Goal: Information Seeking & Learning: Find specific fact

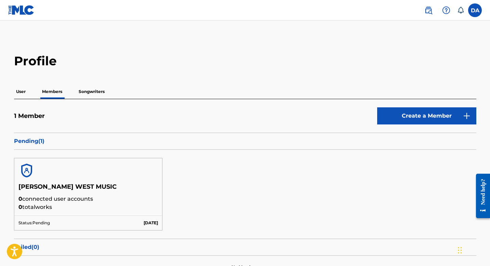
click at [113, 180] on div at bounding box center [88, 170] width 148 height 25
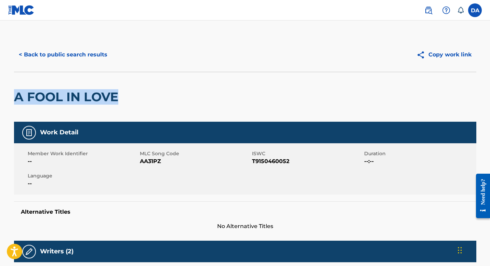
drag, startPoint x: 16, startPoint y: 98, endPoint x: 136, endPoint y: 103, distance: 119.9
click at [136, 103] on div "A FOOL IN LOVE" at bounding box center [245, 97] width 463 height 50
copy h2 "A FOOL IN LOVE"
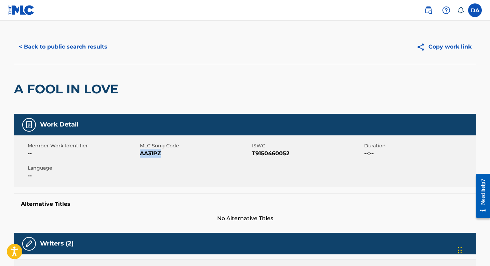
drag, startPoint x: 141, startPoint y: 153, endPoint x: 170, endPoint y: 153, distance: 29.4
click at [170, 153] on span "AA31PZ" at bounding box center [195, 154] width 111 height 8
copy span "AA31PZ"
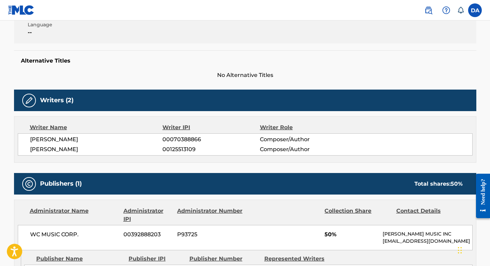
scroll to position [182, 0]
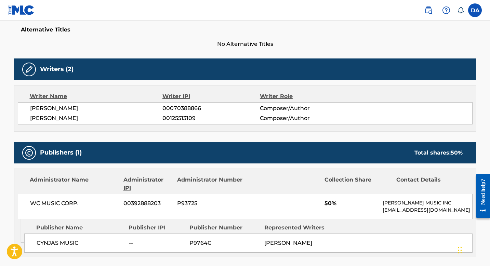
drag, startPoint x: 161, startPoint y: 117, endPoint x: 198, endPoint y: 117, distance: 37.3
click at [198, 117] on div "DOUGLAS LAYNG ALDRICH 00125513109 Composer/Author" at bounding box center [251, 118] width 442 height 8
copy div "00125513109"
drag, startPoint x: 30, startPoint y: 118, endPoint x: 106, endPoint y: 119, distance: 76.0
click at [106, 119] on span "DOUGLAS LAYNG ALDRICH" at bounding box center [96, 118] width 133 height 8
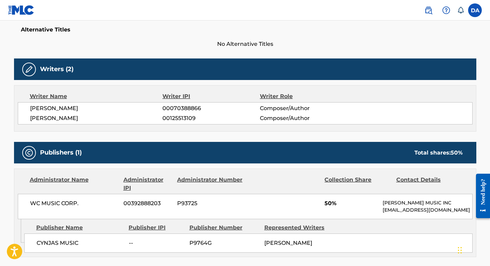
copy span "DOUGLAS LAYNG ALDRICH"
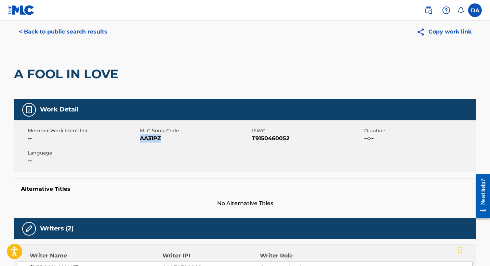
scroll to position [0, 0]
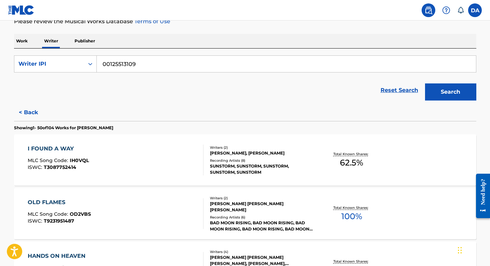
scroll to position [93, 0]
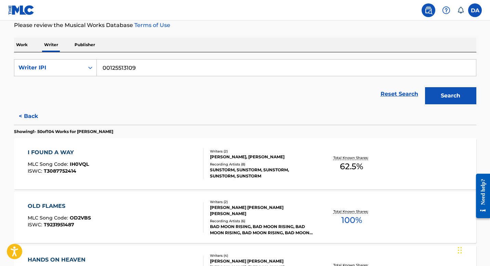
click at [67, 152] on div "I FOUND A WAY" at bounding box center [58, 153] width 61 height 8
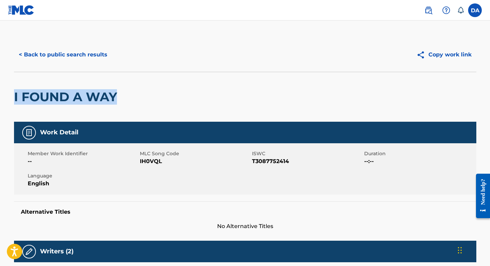
drag, startPoint x: 14, startPoint y: 99, endPoint x: 119, endPoint y: 103, distance: 105.2
click at [119, 103] on h2 "I FOUND A WAY" at bounding box center [67, 96] width 106 height 15
copy h2 "I FOUND A WAY"
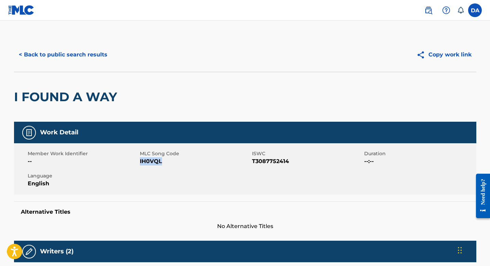
drag, startPoint x: 140, startPoint y: 162, endPoint x: 188, endPoint y: 162, distance: 47.9
click at [188, 162] on span "IH0VQL" at bounding box center [195, 161] width 111 height 8
copy span "IH0VQL"
drag, startPoint x: 251, startPoint y: 159, endPoint x: 303, endPoint y: 160, distance: 51.7
click at [303, 160] on div "Member Work Identifier -- MLC Song Code IH0VQL ISWC T3087752414 Duration --:-- …" at bounding box center [245, 168] width 463 height 51
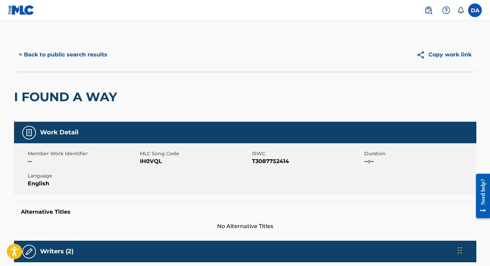
click at [281, 163] on span "T3087752414" at bounding box center [307, 161] width 111 height 8
drag, startPoint x: 253, startPoint y: 162, endPoint x: 291, endPoint y: 162, distance: 38.0
click at [291, 162] on span "T3087752414" at bounding box center [307, 161] width 111 height 8
copy span "T3087752414"
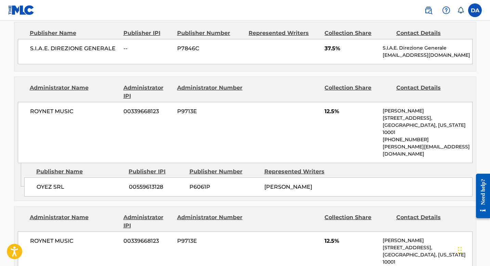
scroll to position [200, 0]
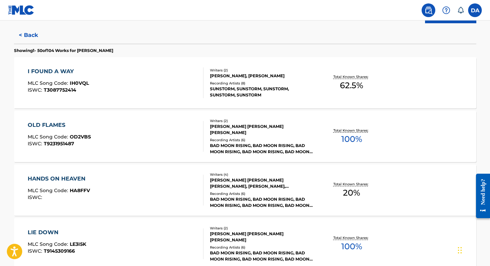
scroll to position [180, 0]
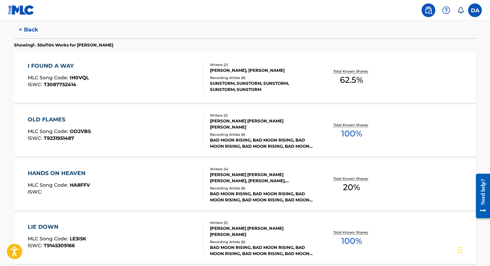
click at [47, 118] on div "OLD FLAMES" at bounding box center [59, 120] width 63 height 8
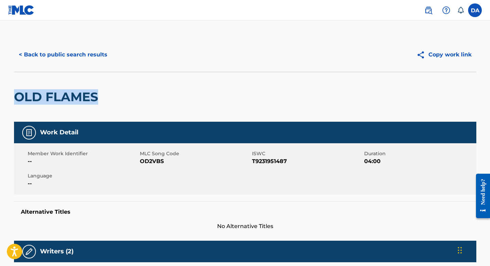
drag, startPoint x: 16, startPoint y: 96, endPoint x: 97, endPoint y: 98, distance: 81.1
click at [97, 98] on h2 "OLD FLAMES" at bounding box center [58, 96] width 88 height 15
copy h2 "OLD FLAMES"
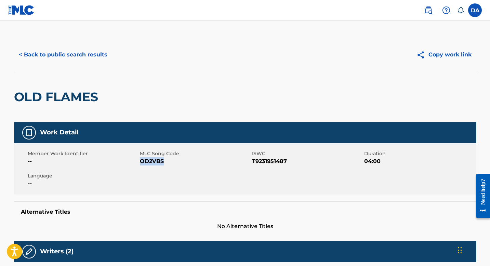
drag, startPoint x: 140, startPoint y: 160, endPoint x: 176, endPoint y: 161, distance: 35.9
click at [176, 161] on span "OD2VBS" at bounding box center [195, 161] width 111 height 8
copy span "OD2VBS"
click at [253, 159] on span "T9231951487" at bounding box center [307, 161] width 111 height 8
drag, startPoint x: 253, startPoint y: 160, endPoint x: 291, endPoint y: 162, distance: 38.0
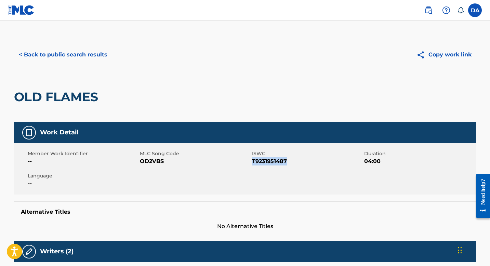
click at [291, 162] on span "T9231951487" at bounding box center [307, 161] width 111 height 8
copy span "T9231951487"
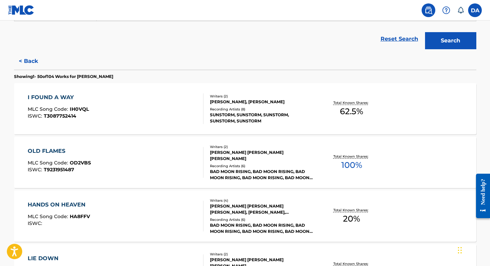
scroll to position [184, 0]
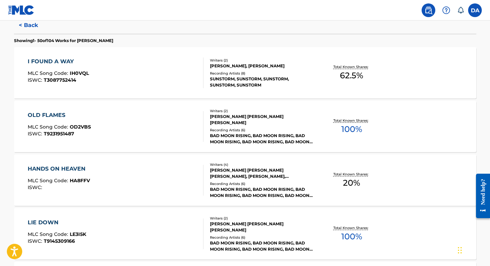
click at [55, 114] on div "OLD FLAMES" at bounding box center [59, 115] width 63 height 8
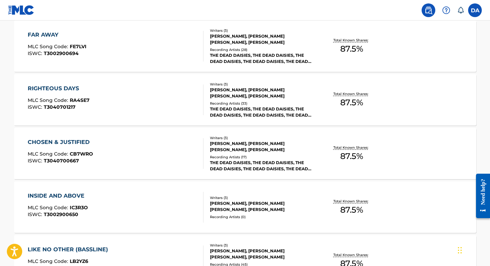
scroll to position [587, 0]
click at [42, 34] on div "FAR AWAY" at bounding box center [57, 35] width 59 height 8
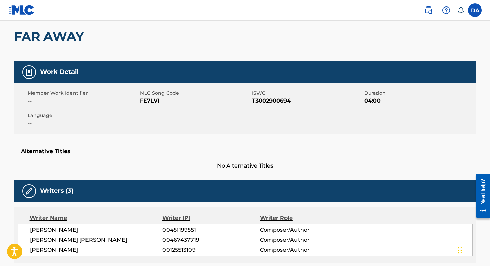
scroll to position [60, 0]
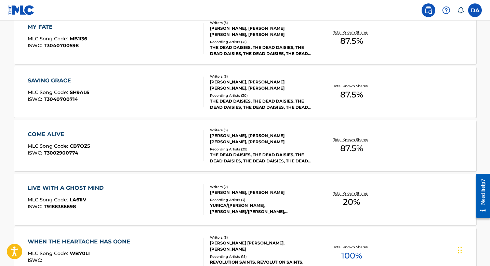
scroll to position [1081, 0]
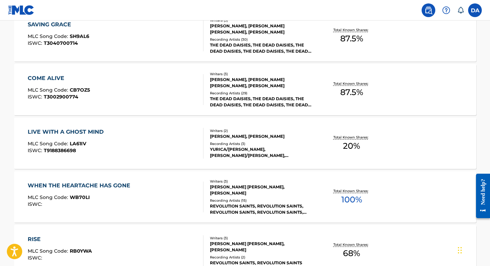
click at [90, 132] on div "LIVE WITH A GHOST MIND" at bounding box center [67, 132] width 79 height 8
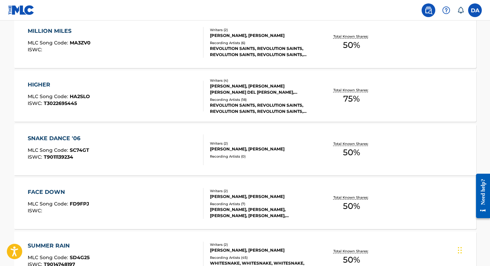
scroll to position [1351, 0]
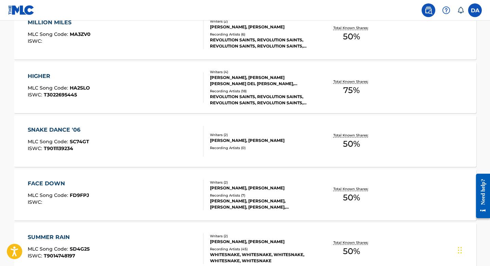
click at [48, 182] on div "FACE DOWN" at bounding box center [59, 184] width 62 height 8
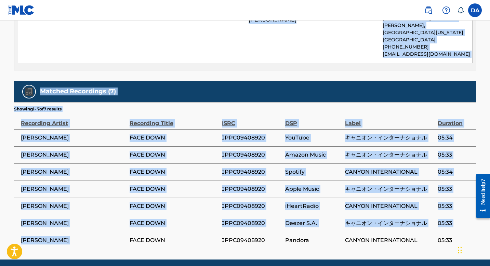
scroll to position [391, 0]
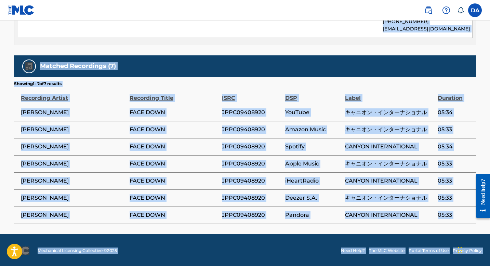
drag, startPoint x: 12, startPoint y: 96, endPoint x: 466, endPoint y: 242, distance: 476.2
click at [216, 65] on div "Matched Recordings (7)" at bounding box center [245, 66] width 463 height 22
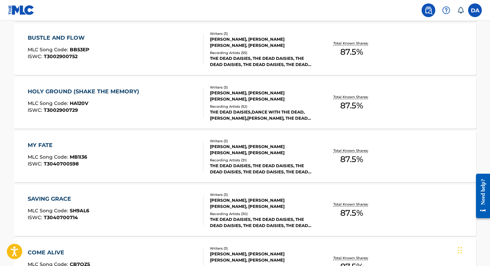
scroll to position [973, 0]
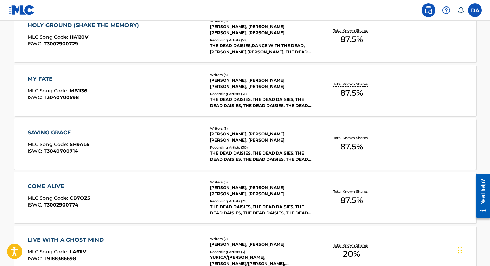
click at [49, 132] on div "SAVING GRACE" at bounding box center [59, 133] width 62 height 8
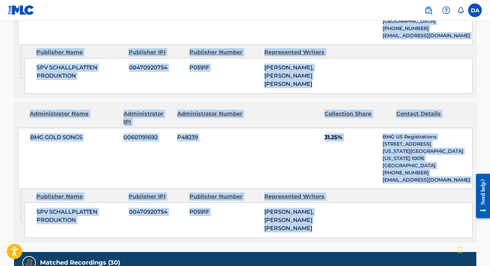
scroll to position [692, 0]
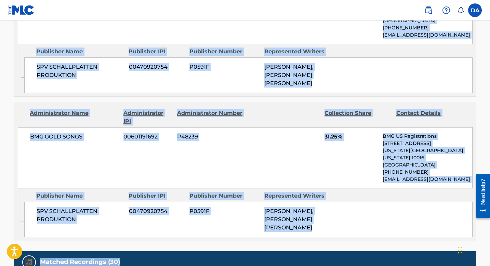
drag, startPoint x: 16, startPoint y: 100, endPoint x: 301, endPoint y: 178, distance: 295.3
click at [65, 127] on div "BMG GOLD SONGS 00601191692 P48239 31.25% BMG US Registrations 1 Park Ave, New Y…" at bounding box center [245, 157] width 455 height 61
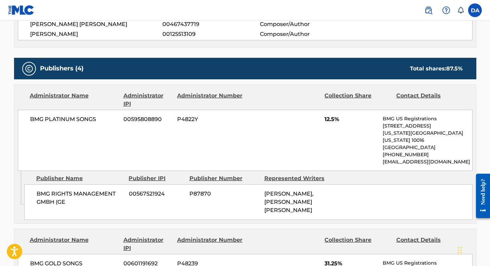
scroll to position [273, 0]
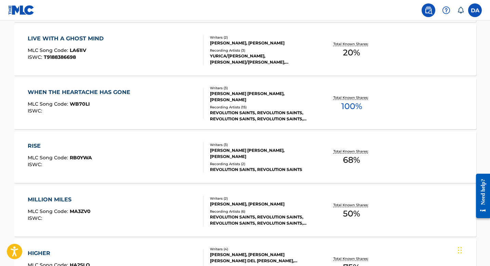
scroll to position [1248, 0]
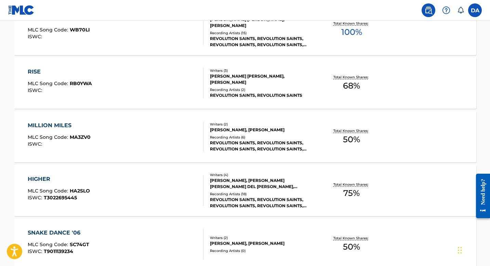
click at [45, 179] on div "HIGHER" at bounding box center [59, 179] width 62 height 8
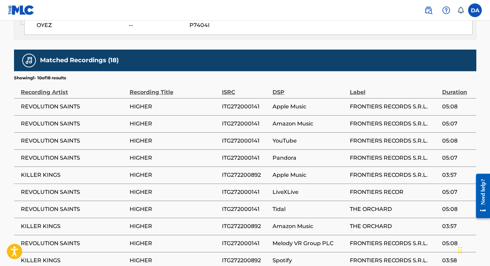
scroll to position [606, 0]
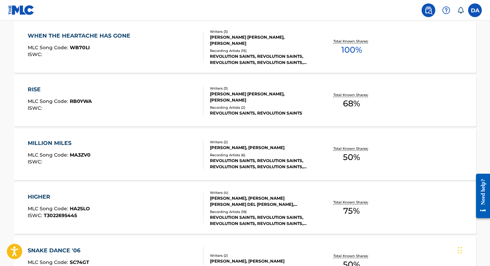
scroll to position [1230, 0]
click at [118, 35] on div "WHEN THE HEARTACHE HAS GONE" at bounding box center [81, 36] width 106 height 8
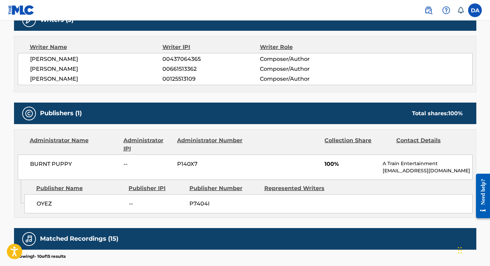
scroll to position [226, 0]
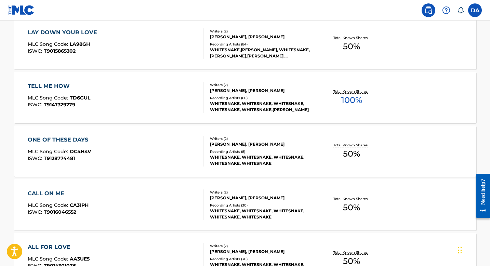
scroll to position [2052, 0]
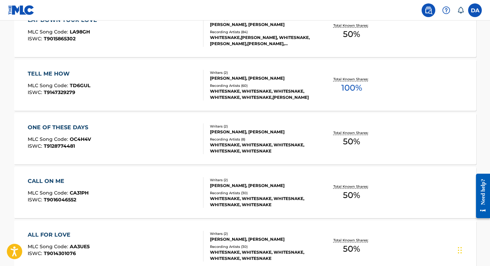
click at [50, 74] on div "TELL ME HOW" at bounding box center [59, 74] width 63 height 8
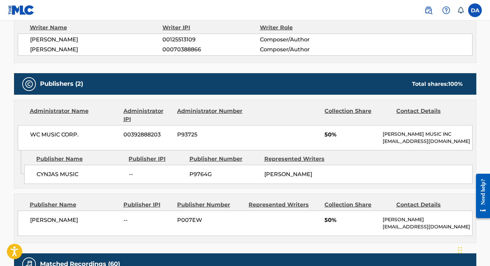
scroll to position [253, 0]
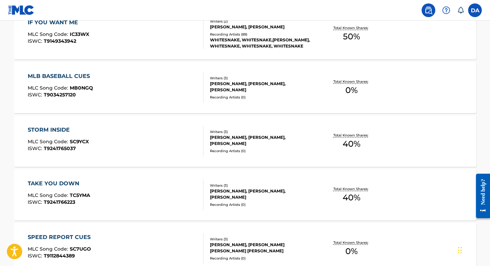
scroll to position [2689, 0]
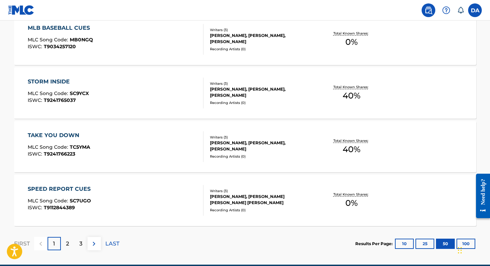
click at [75, 190] on div "SPEED REPORT CUES" at bounding box center [61, 189] width 66 height 8
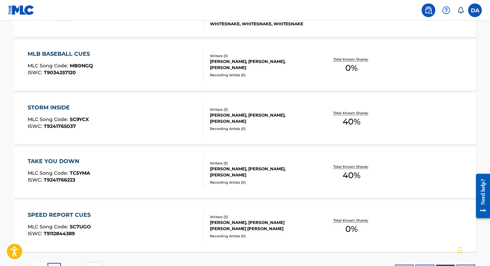
scroll to position [2721, 0]
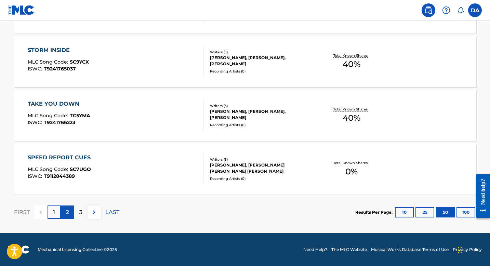
click at [67, 212] on p "2" at bounding box center [67, 212] width 3 height 8
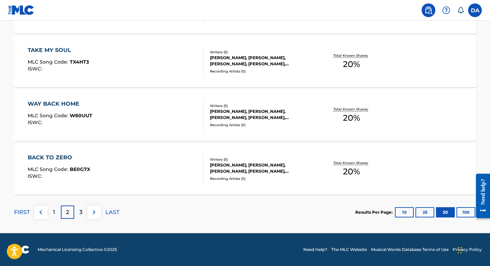
click at [59, 158] on div "BACK TO ZERO" at bounding box center [59, 158] width 63 height 8
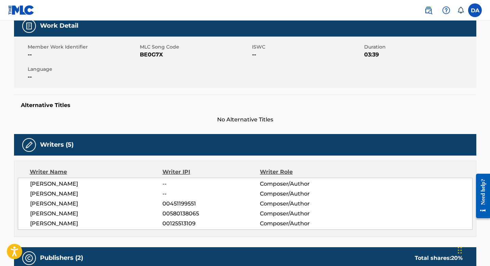
scroll to position [64, 0]
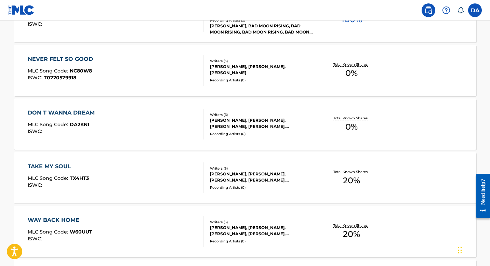
scroll to position [2593, 0]
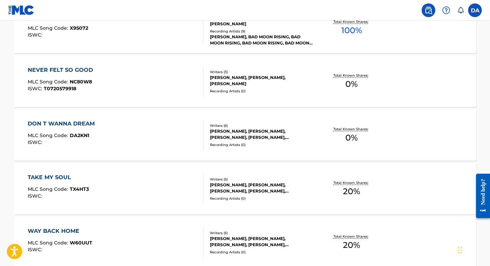
click at [70, 67] on div "NEVER FELT SO GOOD" at bounding box center [62, 70] width 69 height 8
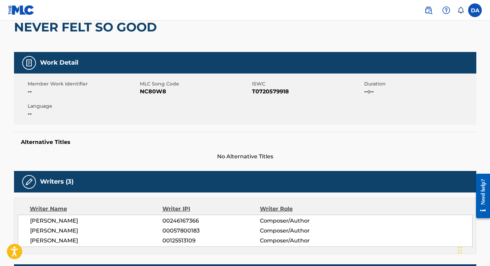
scroll to position [208, 0]
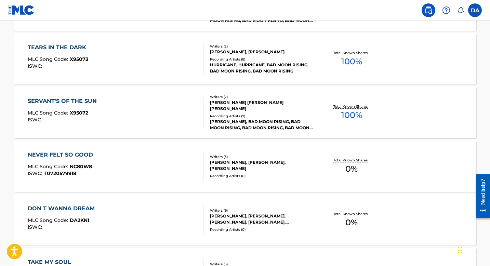
scroll to position [2721, 0]
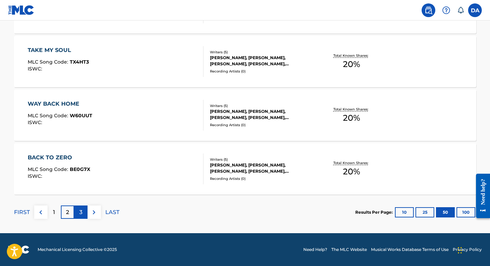
click at [82, 211] on p "3" at bounding box center [80, 212] width 3 height 8
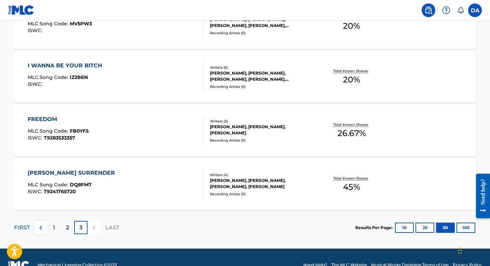
scroll to position [231, 0]
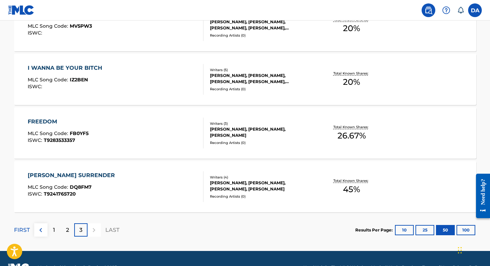
click at [76, 66] on div "I WANNA BE YOUR BITCH" at bounding box center [67, 68] width 78 height 8
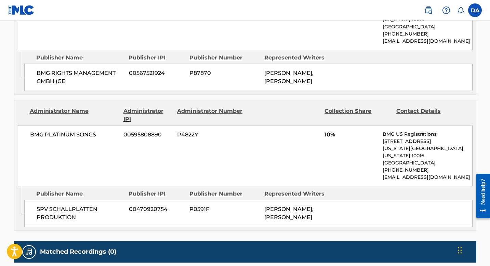
scroll to position [463, 0]
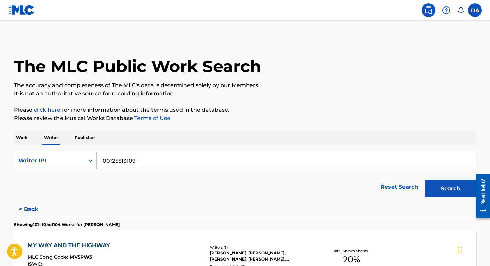
click at [140, 165] on input "00125513109" at bounding box center [287, 161] width 380 height 16
click at [65, 159] on div "Writer IPI" at bounding box center [49, 161] width 62 height 8
click at [63, 180] on div "Writer Name" at bounding box center [55, 177] width 82 height 17
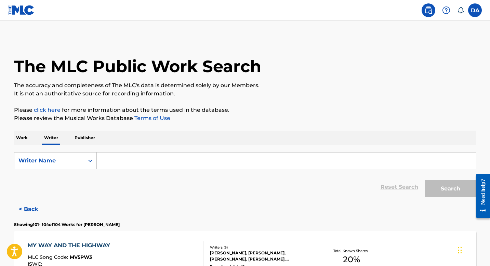
click at [141, 164] on input "Search Form" at bounding box center [287, 161] width 380 height 16
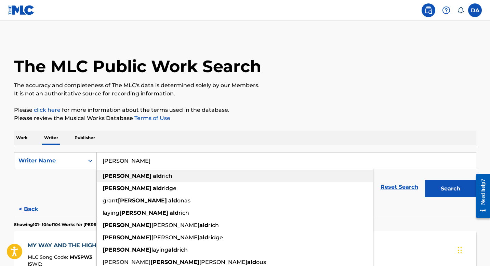
click at [121, 174] on strong "douglas" at bounding box center [127, 176] width 49 height 7
type input "douglas aldrich"
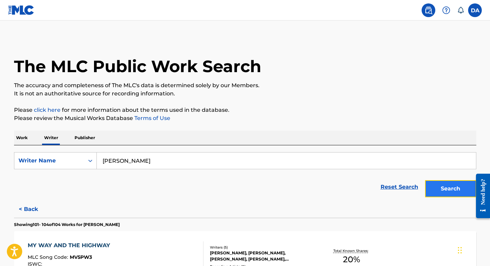
click at [444, 193] on button "Search" at bounding box center [450, 188] width 51 height 17
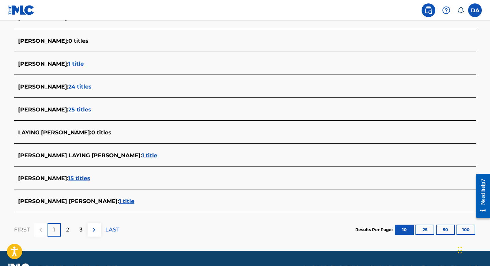
scroll to position [247, 0]
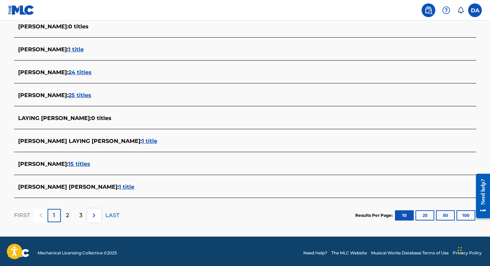
click at [88, 97] on span "25 titles" at bounding box center [79, 95] width 23 height 7
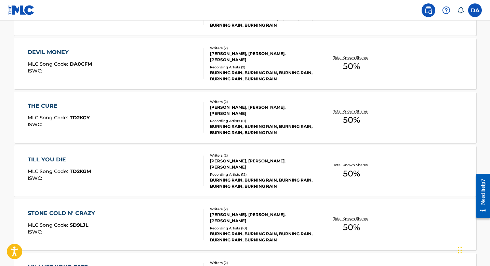
click at [55, 50] on div "DEVIL MONEY" at bounding box center [60, 52] width 64 height 8
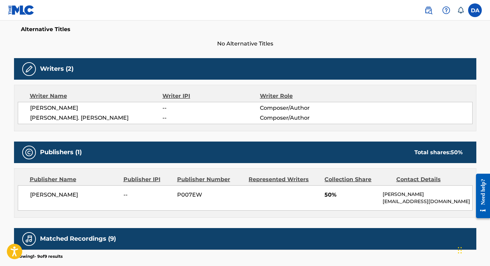
scroll to position [42, 0]
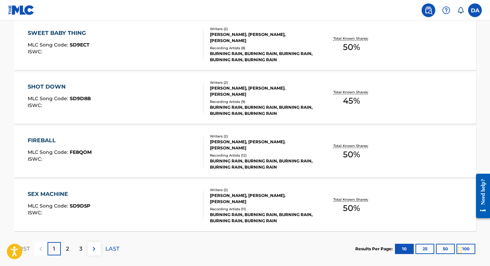
scroll to position [562, 0]
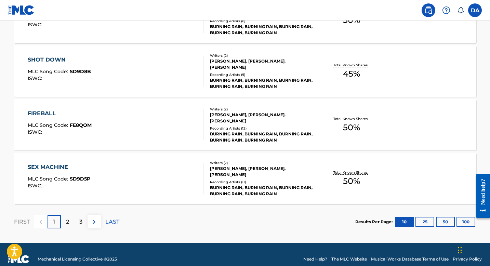
click at [51, 165] on div "SEX MACHINE" at bounding box center [59, 167] width 63 height 8
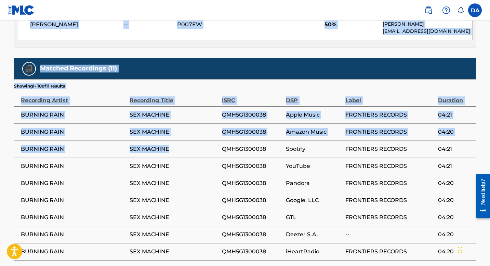
scroll to position [297, 0]
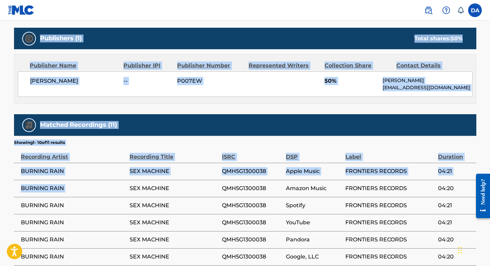
drag, startPoint x: 16, startPoint y: 97, endPoint x: 149, endPoint y: 182, distance: 157.8
click at [149, 182] on div "< Back to public search results Copy work link SEX MACHINE Work Detail Member W…" at bounding box center [245, 50] width 479 height 618
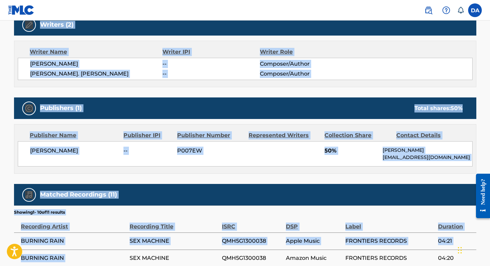
scroll to position [87, 0]
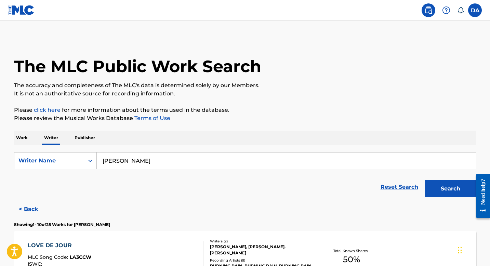
click at [162, 159] on input "douglas aldrich" at bounding box center [287, 161] width 380 height 16
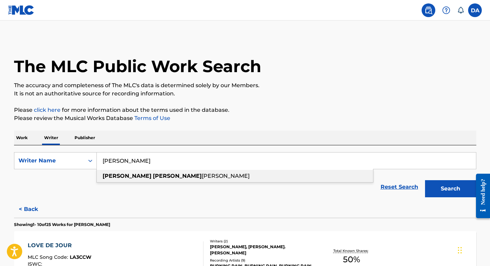
click at [166, 176] on div "douglas layng aldrich" at bounding box center [235, 176] width 277 height 12
type input "douglas layng aldrich"
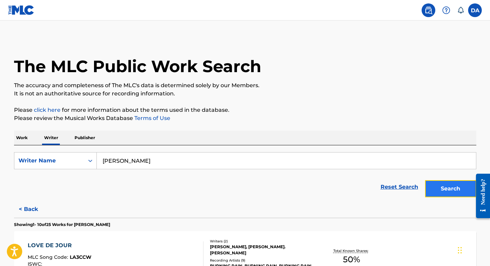
click at [457, 189] on button "Search" at bounding box center [450, 188] width 51 height 17
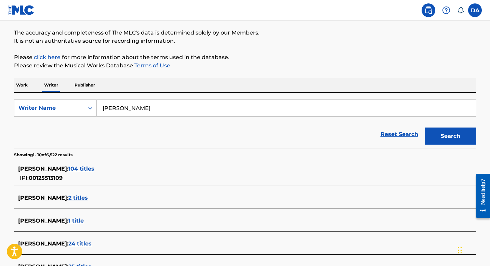
scroll to position [85, 0]
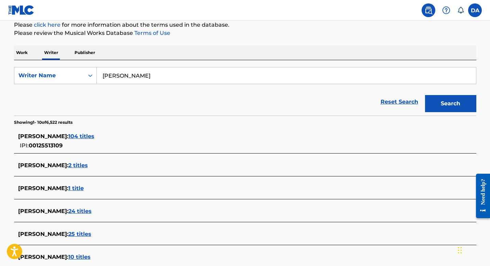
click at [181, 76] on input "douglas layng aldrich" at bounding box center [287, 75] width 380 height 16
click at [19, 53] on p "Work" at bounding box center [22, 53] width 16 height 14
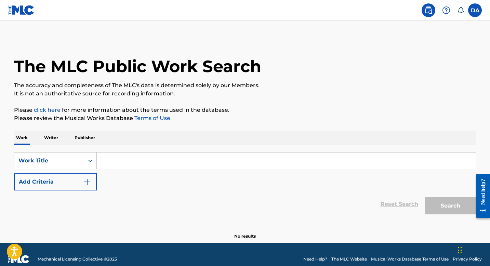
click at [129, 158] on input "Search Form" at bounding box center [287, 161] width 380 height 16
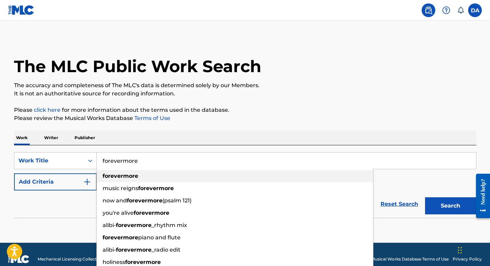
type input "forevermore"
click at [128, 177] on strong "forevermore" at bounding box center [121, 176] width 36 height 7
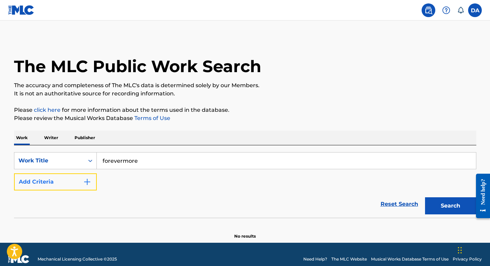
click at [88, 179] on img "Search Form" at bounding box center [87, 182] width 8 height 8
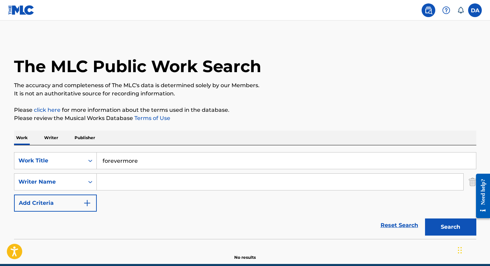
click at [121, 178] on input "Search Form" at bounding box center [280, 182] width 367 height 16
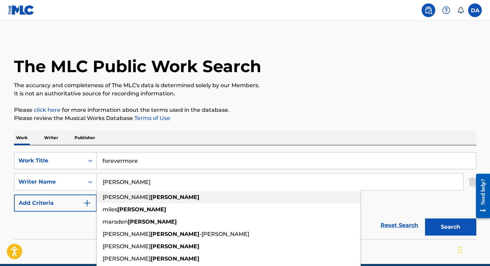
click at [151, 199] on strong "coverdale" at bounding box center [175, 197] width 49 height 7
type input "david coverdale"
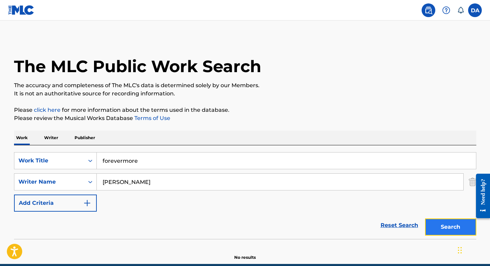
click at [459, 228] on button "Search" at bounding box center [450, 227] width 51 height 17
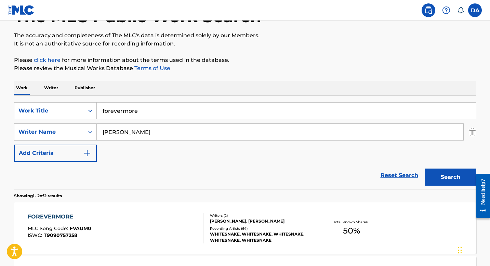
scroll to position [132, 0]
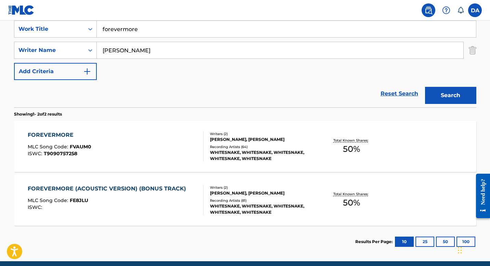
click at [66, 134] on div "FOREVERMORE" at bounding box center [60, 135] width 64 height 8
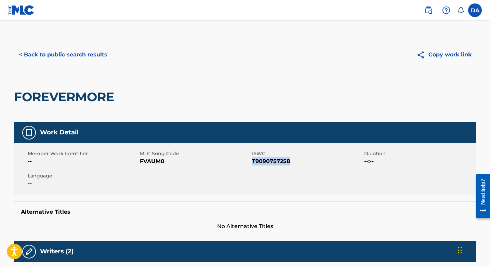
drag, startPoint x: 253, startPoint y: 160, endPoint x: 302, endPoint y: 165, distance: 49.5
click at [302, 165] on span "T9090757258" at bounding box center [307, 161] width 111 height 8
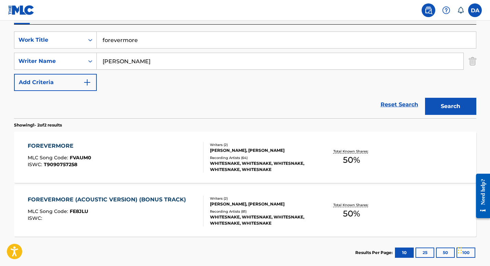
click at [76, 201] on div "FOREVERMORE (ACOUSTIC VERSION) (BONUS TRACK)" at bounding box center [109, 200] width 162 height 8
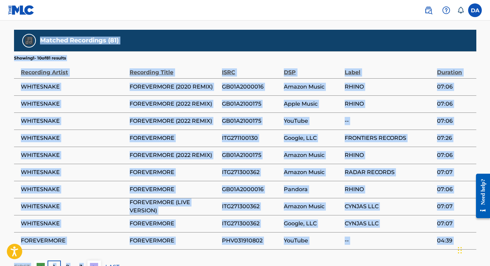
scroll to position [447, 0]
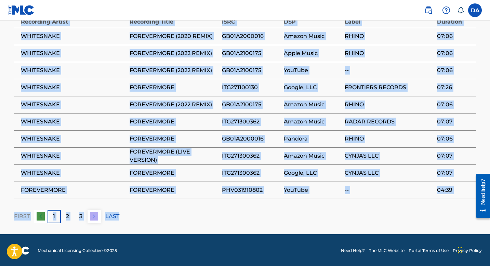
drag, startPoint x: 15, startPoint y: 95, endPoint x: 154, endPoint y: 210, distance: 180.6
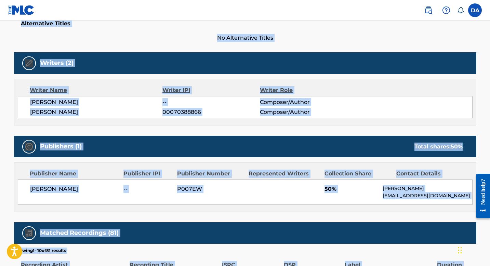
scroll to position [189, 0]
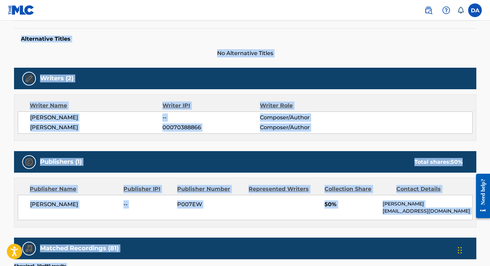
click at [218, 109] on div "Writer IPI" at bounding box center [212, 106] width 98 height 8
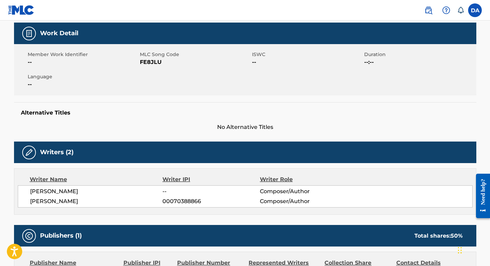
scroll to position [112, 0]
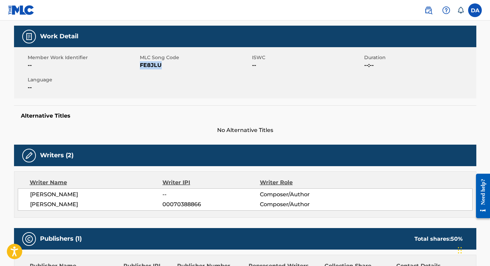
drag, startPoint x: 141, startPoint y: 65, endPoint x: 167, endPoint y: 65, distance: 26.0
click at [167, 65] on span "FE8JLU" at bounding box center [195, 65] width 111 height 8
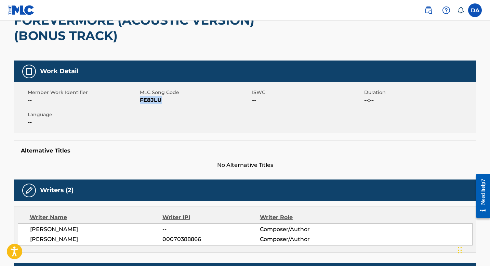
scroll to position [5, 0]
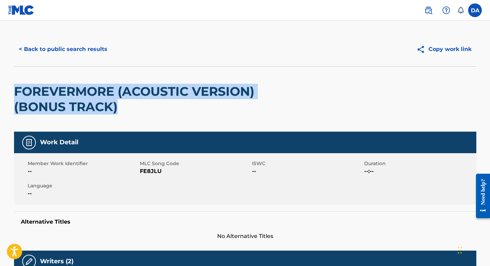
drag, startPoint x: 16, startPoint y: 90, endPoint x: 134, endPoint y: 113, distance: 121.1
click at [134, 113] on h2 "FOREVERMORE (ACOUSTIC VERSION) (BONUS TRACK)" at bounding box center [153, 99] width 278 height 31
click at [20, 51] on button "< Back to public search results" at bounding box center [63, 49] width 98 height 17
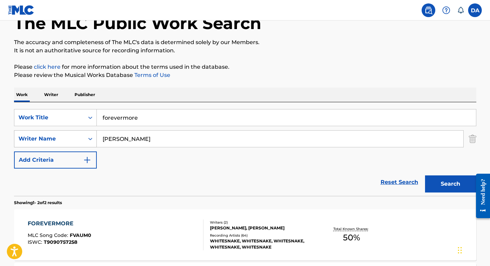
scroll to position [24, 0]
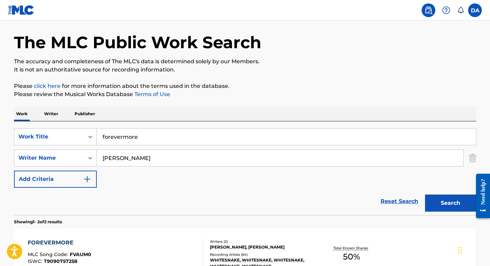
click at [152, 137] on input "forevermore" at bounding box center [287, 137] width 380 height 16
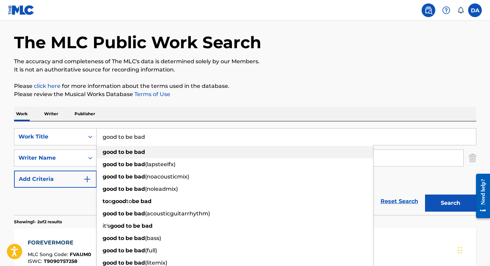
type input "good to be bad"
click at [152, 150] on div "good to be bad" at bounding box center [235, 152] width 277 height 12
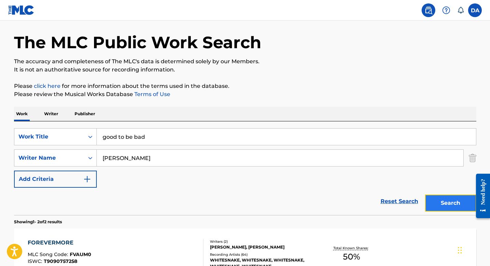
click at [455, 203] on button "Search" at bounding box center [450, 203] width 51 height 17
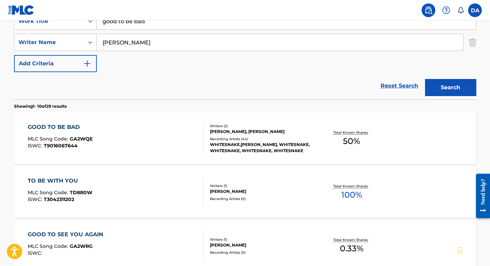
scroll to position [158, 0]
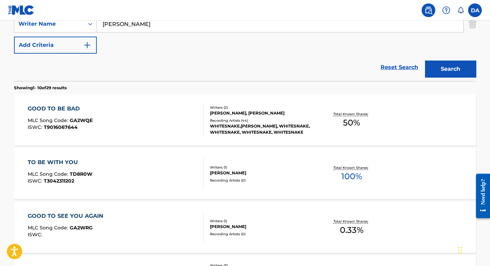
click at [51, 108] on div "GOOD TO BE BAD" at bounding box center [60, 109] width 65 height 8
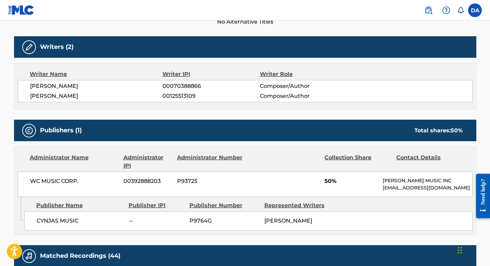
scroll to position [214, 0]
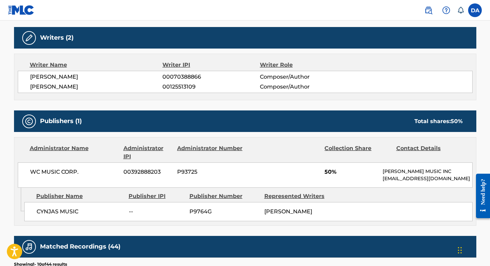
drag, startPoint x: 17, startPoint y: 35, endPoint x: 383, endPoint y: 216, distance: 408.0
click at [383, 216] on div "Work Detail Member Work Identifier -- MLC Song Code GA2WQE ISWC T9016067644 Dur…" at bounding box center [245, 194] width 463 height 573
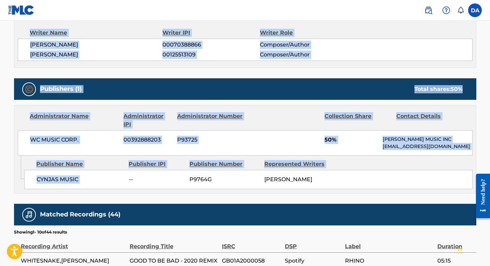
scroll to position [285, 0]
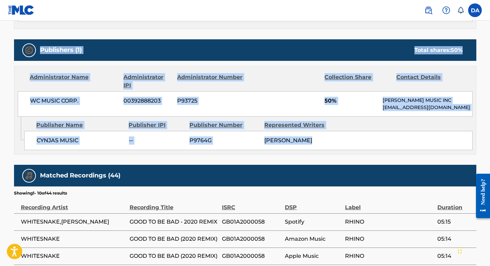
drag, startPoint x: 14, startPoint y: 87, endPoint x: 161, endPoint y: 169, distance: 167.8
click at [161, 169] on div "< Back to public search results Copy work link GOOD TO BE BAD Work Detail Membe…" at bounding box center [245, 81] width 479 height 657
click at [239, 106] on div "WC MUSIC CORP. 00392888203 P93725 50% WARNER CHAPPELL MUSIC INC MLC_Inquiries@w…" at bounding box center [245, 103] width 455 height 25
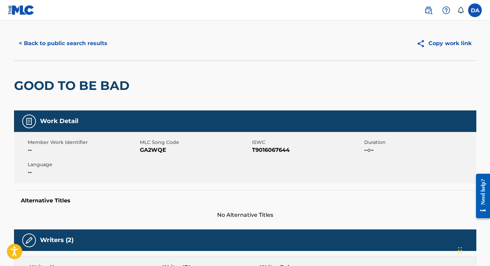
scroll to position [0, 0]
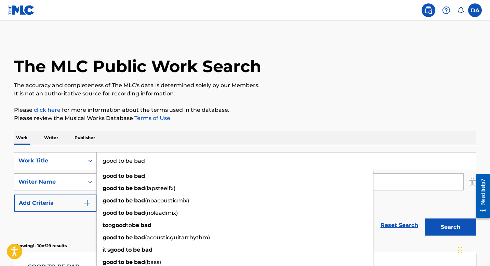
drag, startPoint x: 171, startPoint y: 165, endPoint x: 85, endPoint y: 157, distance: 86.9
click at [85, 157] on div "SearchWithCriteriaf62b97af-897d-4739-a671-67c96a8aaf0f Work Title good to be ba…" at bounding box center [245, 160] width 463 height 17
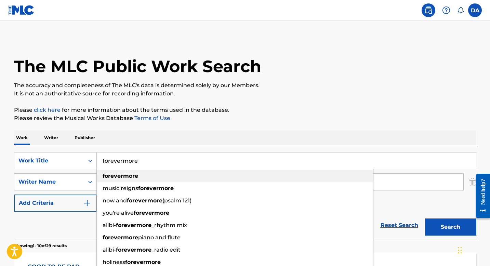
type input "forevermore"
click at [141, 177] on div "forevermore" at bounding box center [235, 176] width 277 height 12
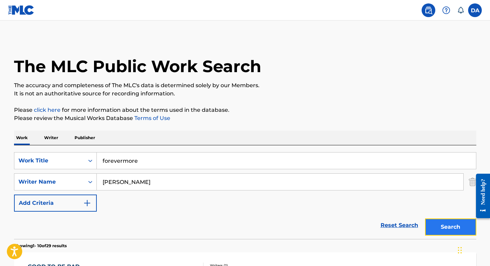
click at [440, 228] on button "Search" at bounding box center [450, 227] width 51 height 17
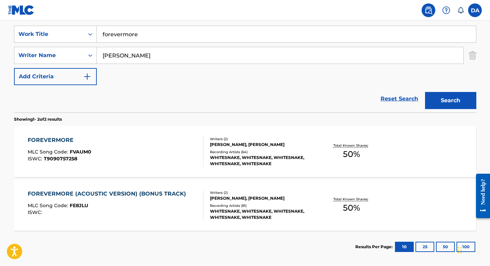
scroll to position [134, 0]
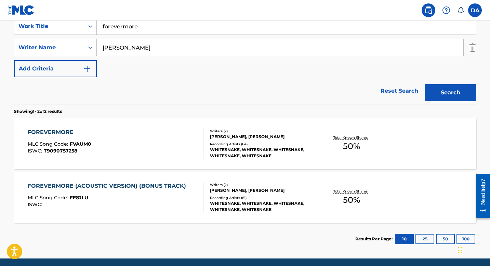
click at [44, 131] on div "FOREVERMORE" at bounding box center [60, 132] width 64 height 8
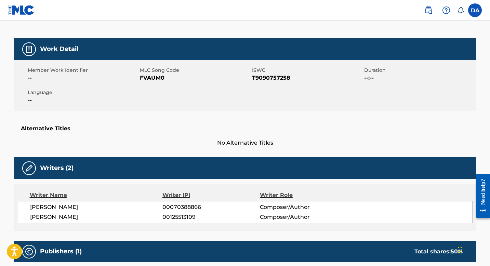
scroll to position [91, 0]
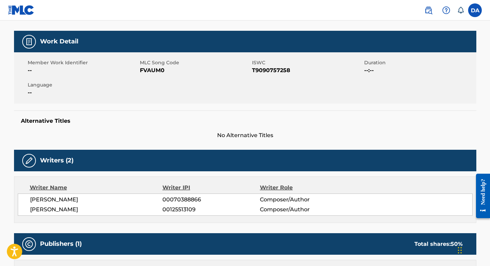
scroll to position [121, 0]
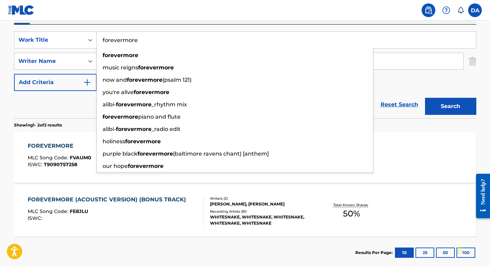
drag, startPoint x: 150, startPoint y: 43, endPoint x: 99, endPoint y: 40, distance: 51.4
click at [99, 40] on input "forevermore" at bounding box center [287, 40] width 380 height 16
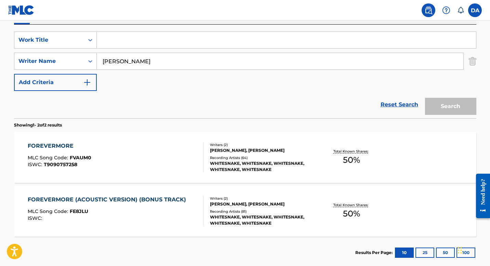
click at [149, 62] on input "david coverdale" at bounding box center [280, 61] width 367 height 16
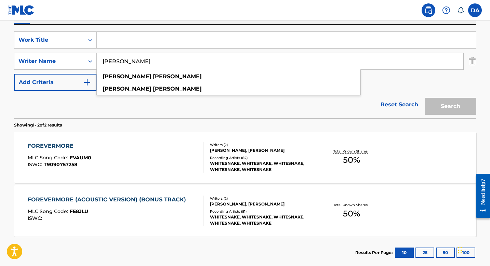
click at [149, 62] on input "david coverdale" at bounding box center [280, 61] width 367 height 16
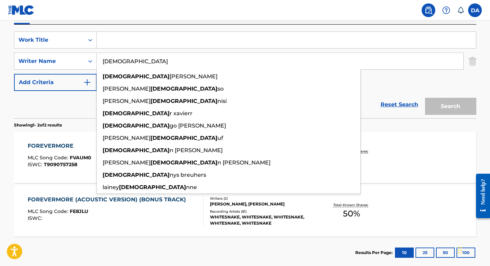
type input "dio"
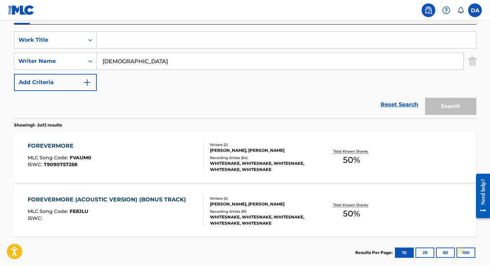
click at [152, 44] on input "Search Form" at bounding box center [287, 40] width 380 height 16
type input "s"
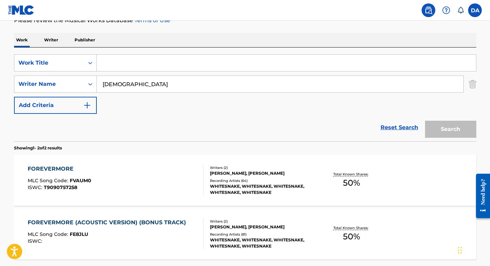
scroll to position [92, 0]
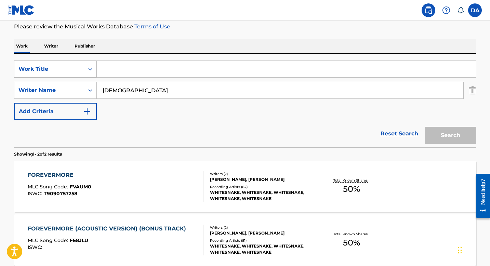
click at [70, 70] on div "Work Title" at bounding box center [49, 69] width 62 height 8
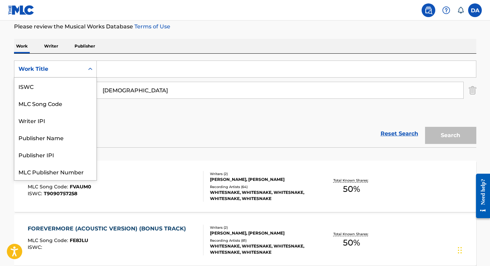
scroll to position [17, 0]
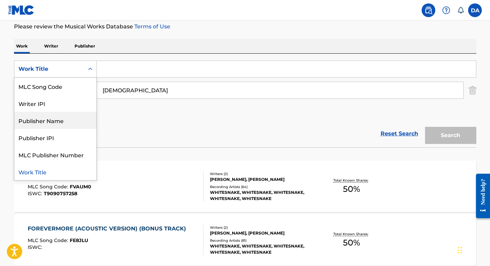
click at [173, 157] on section "FOREVERMORE MLC Song Code : FVAUM0 ISWC : T9090757258 Writers ( 2 ) DAVID COVER…" at bounding box center [245, 211] width 463 height 108
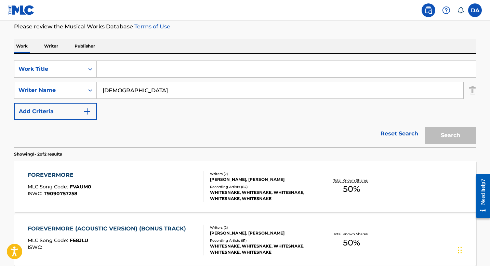
click at [55, 47] on p "Writer" at bounding box center [51, 46] width 18 height 14
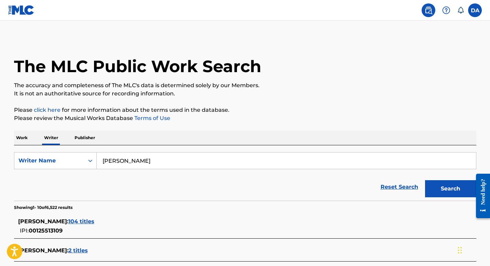
scroll to position [59, 0]
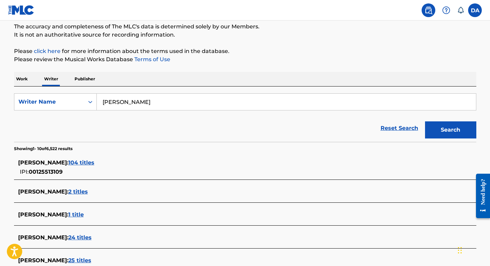
click at [177, 102] on input "douglas layng aldrich" at bounding box center [287, 102] width 380 height 16
drag, startPoint x: 168, startPoint y: 103, endPoint x: 54, endPoint y: 103, distance: 114.0
click at [54, 103] on div "SearchWithCriteriad717eed5-b780-4ebf-aea9-17c2b7fad269 Writer Name douglas layn…" at bounding box center [245, 101] width 463 height 17
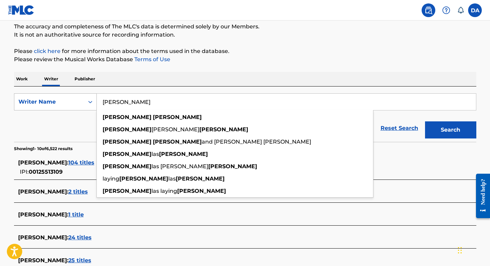
type input "doug aldrich"
click at [425, 121] on button "Search" at bounding box center [450, 129] width 51 height 17
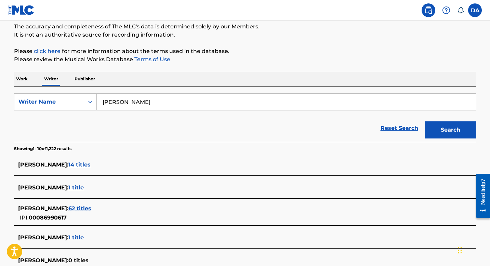
click at [85, 164] on span "14 titles" at bounding box center [79, 165] width 22 height 7
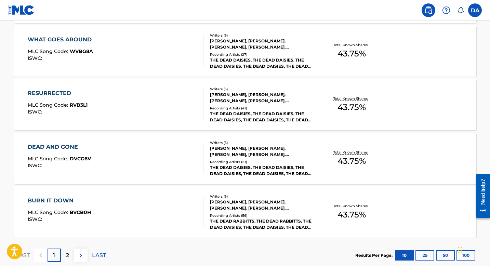
scroll to position [571, 0]
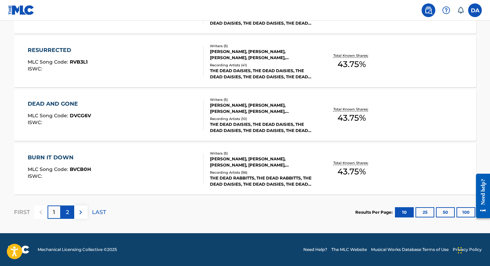
click at [69, 213] on p "2" at bounding box center [67, 212] width 3 height 8
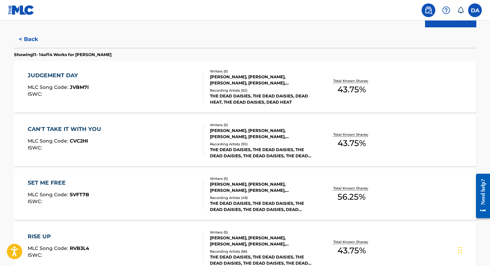
scroll to position [183, 0]
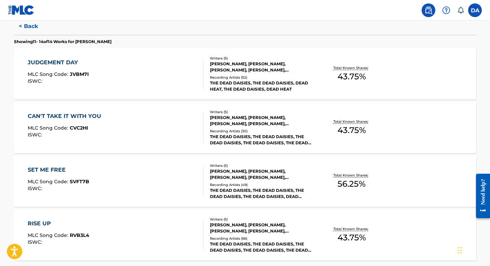
click at [61, 170] on div "SET ME FREE" at bounding box center [59, 170] width 62 height 8
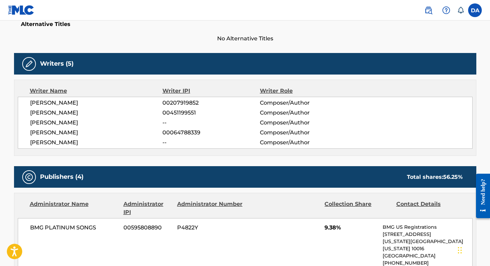
scroll to position [144, 0]
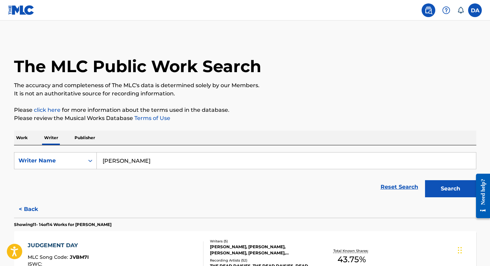
scroll to position [88, 0]
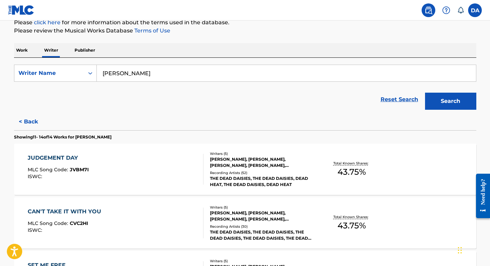
click at [159, 89] on div "Reset Search Search" at bounding box center [245, 99] width 463 height 27
click at [155, 76] on input "doug aldrich" at bounding box center [287, 73] width 380 height 16
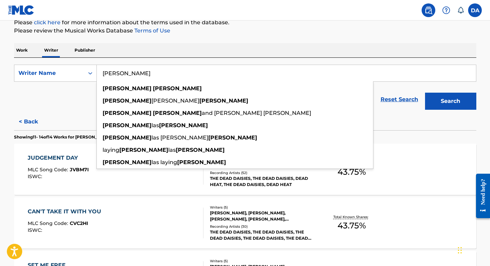
drag, startPoint x: 155, startPoint y: 76, endPoint x: 98, endPoint y: 76, distance: 56.5
click at [98, 76] on input "doug aldrich" at bounding box center [287, 73] width 380 height 16
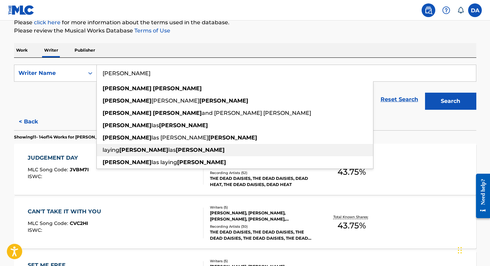
click at [176, 149] on strong "aldrich" at bounding box center [200, 150] width 49 height 7
type input "laying douglas aldrich"
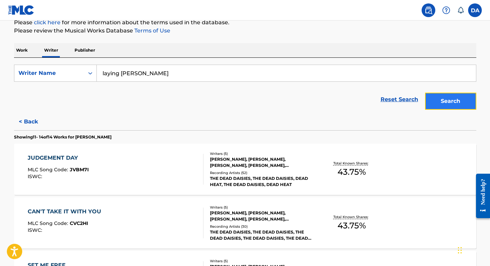
click at [442, 101] on button "Search" at bounding box center [450, 101] width 51 height 17
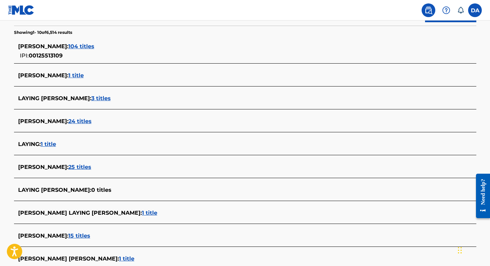
scroll to position [206, 0]
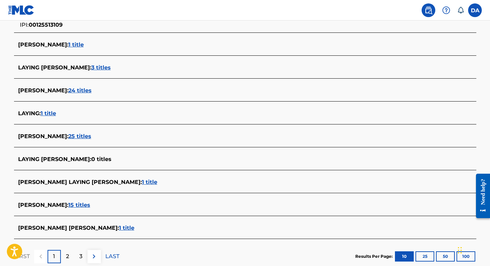
click at [142, 182] on span "1 title" at bounding box center [149, 182] width 15 height 7
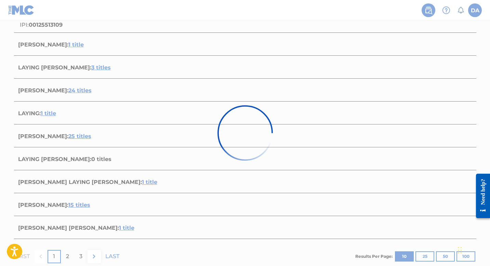
scroll to position [85, 0]
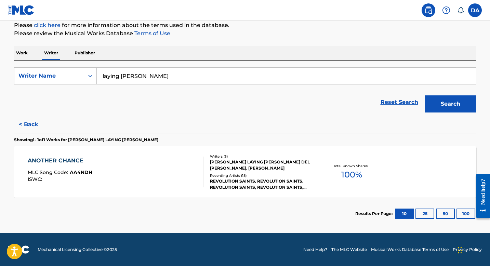
click at [58, 160] on div "ANOTHER CHANCE" at bounding box center [60, 161] width 65 height 8
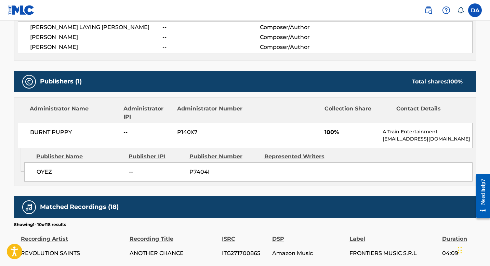
scroll to position [274, 0]
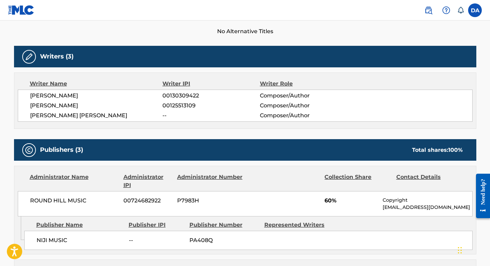
scroll to position [244, 0]
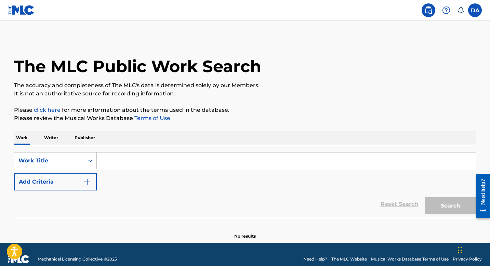
scroll to position [10, 0]
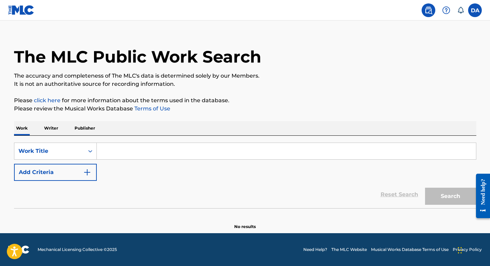
click at [129, 158] on input "Search Form" at bounding box center [287, 151] width 380 height 16
click at [55, 131] on p "Writer" at bounding box center [51, 128] width 18 height 14
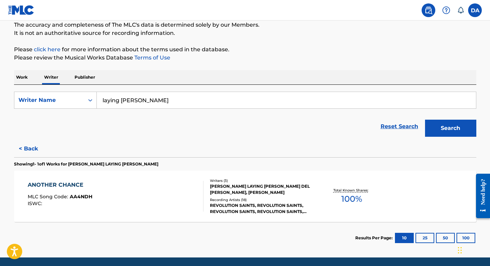
scroll to position [85, 0]
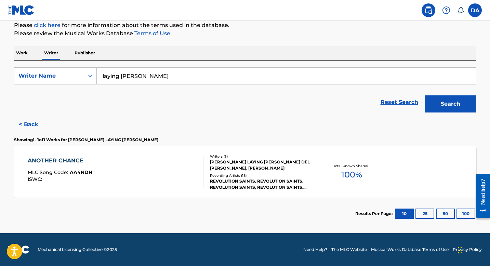
click at [260, 164] on div "DOUGLAS LAYING ALDRICH, ALESSANDRO DEL VECCHIO, DEEN CASTRONOVO" at bounding box center [261, 165] width 103 height 12
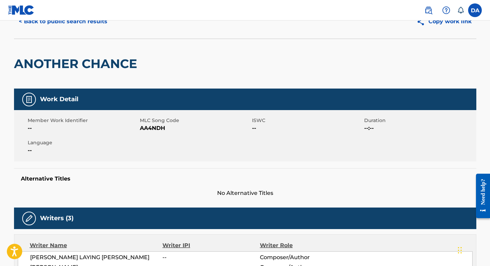
scroll to position [4, 0]
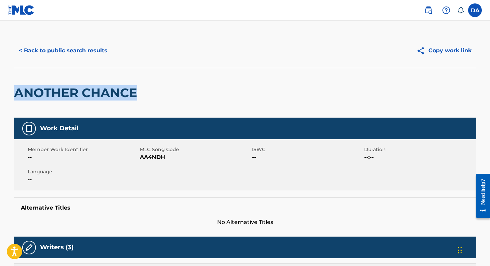
drag, startPoint x: 15, startPoint y: 94, endPoint x: 172, endPoint y: 101, distance: 157.5
click at [172, 101] on div "ANOTHER CHANCE" at bounding box center [245, 93] width 463 height 50
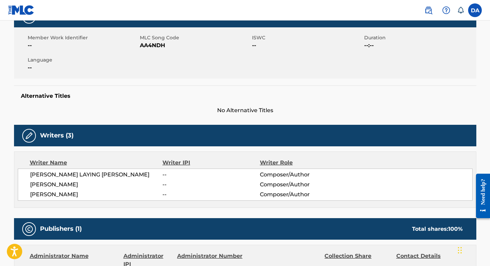
scroll to position [116, 0]
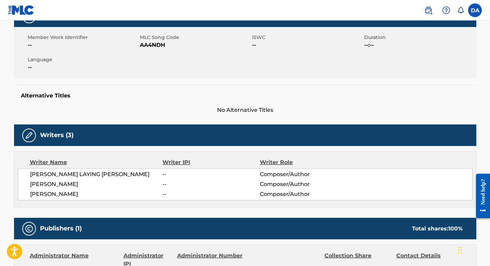
drag, startPoint x: 140, startPoint y: 44, endPoint x: 179, endPoint y: 46, distance: 39.7
click at [179, 46] on span "AA4NDH" at bounding box center [195, 45] width 111 height 8
drag, startPoint x: 141, startPoint y: 47, endPoint x: 172, endPoint y: 48, distance: 30.5
click at [172, 48] on span "AA4NDH" at bounding box center [195, 45] width 111 height 8
drag, startPoint x: 30, startPoint y: 185, endPoint x: 108, endPoint y: 185, distance: 77.7
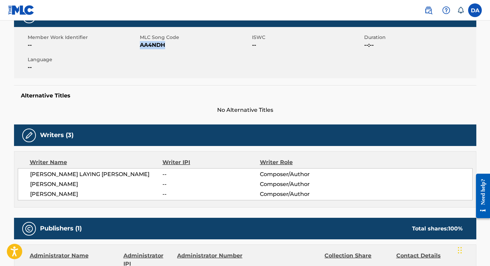
click at [108, 185] on span "ALESSANDRO DEL VECCHIO" at bounding box center [96, 184] width 133 height 8
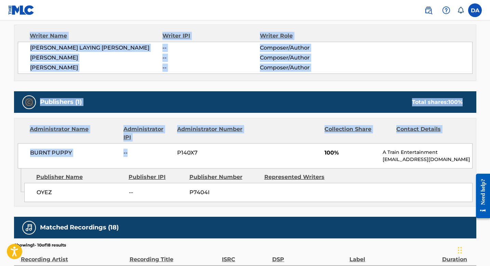
scroll to position [328, 0]
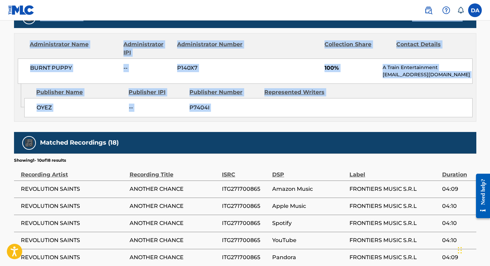
drag, startPoint x: 16, startPoint y: 57, endPoint x: 249, endPoint y: 130, distance: 243.5
click at [249, 130] on div "< Back to public search results Copy work link ANOTHER CHANCE Work Detail Membe…" at bounding box center [245, 43] width 479 height 667
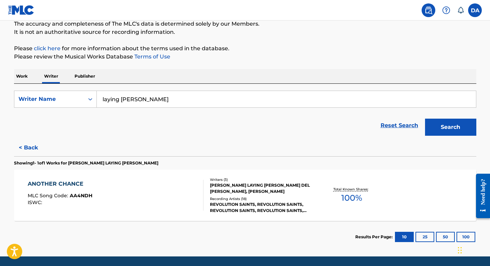
scroll to position [85, 0]
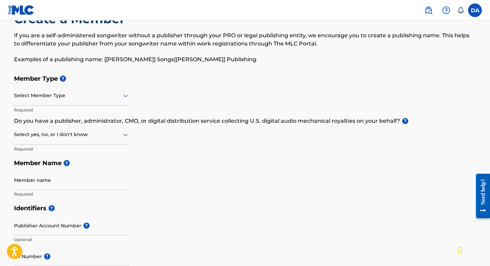
scroll to position [49, 0]
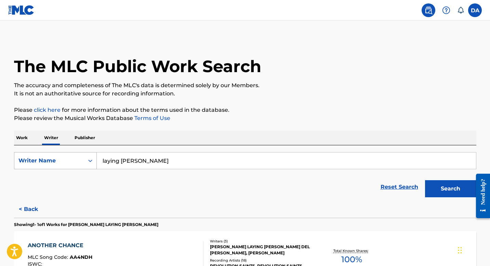
click at [60, 158] on div "Writer Name" at bounding box center [49, 161] width 62 height 8
click at [23, 137] on p "Work" at bounding box center [22, 138] width 16 height 14
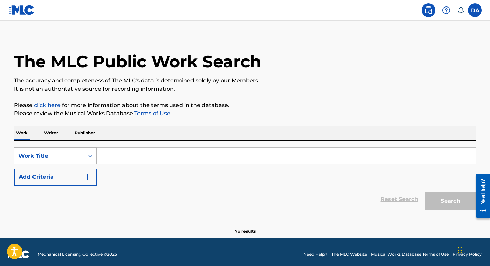
click at [36, 165] on div "Work Title" at bounding box center [55, 155] width 83 height 17
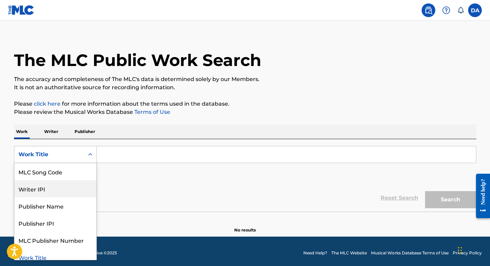
scroll to position [40, 0]
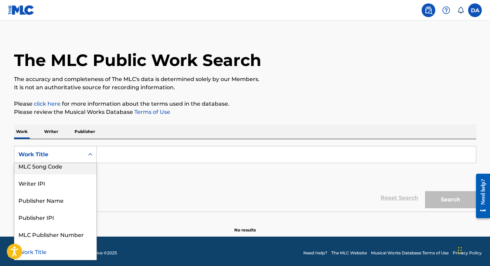
click at [64, 167] on div "MLC Song Code" at bounding box center [55, 165] width 82 height 17
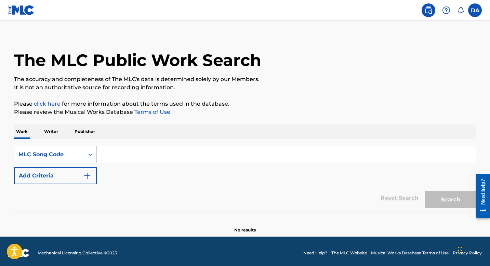
click at [108, 155] on input "Search Form" at bounding box center [287, 154] width 380 height 16
paste input "T9210464372"
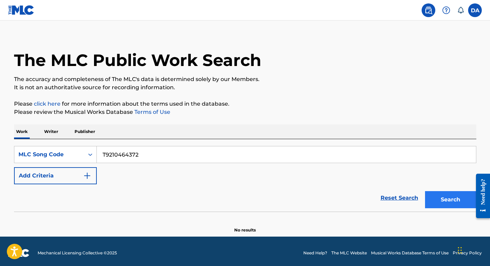
type input "T9210464372"
click at [457, 195] on button "Search" at bounding box center [450, 199] width 51 height 17
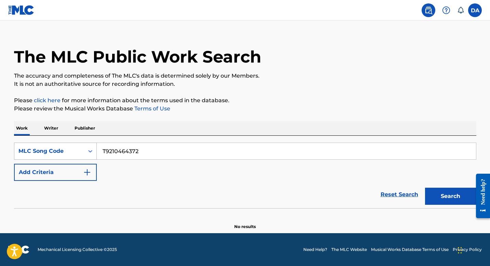
click at [74, 152] on div "MLC Song Code" at bounding box center [49, 151] width 62 height 8
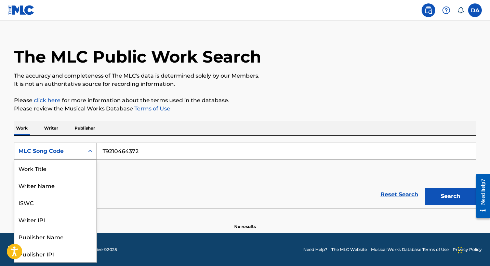
scroll to position [34, 0]
click at [66, 254] on div "MLC Song Code" at bounding box center [55, 253] width 82 height 17
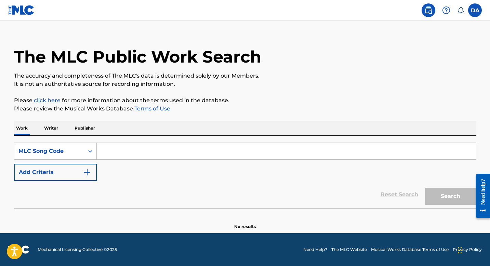
click at [241, 144] on input "Search Form" at bounding box center [287, 151] width 380 height 16
paste input "T9210464372"
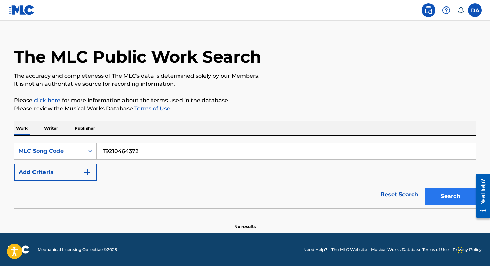
type input "T9210464372"
click at [450, 196] on button "Search" at bounding box center [450, 196] width 51 height 17
click at [82, 154] on div "MLC Song Code" at bounding box center [49, 151] width 70 height 13
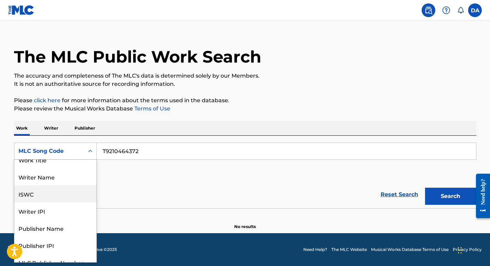
scroll to position [0, 0]
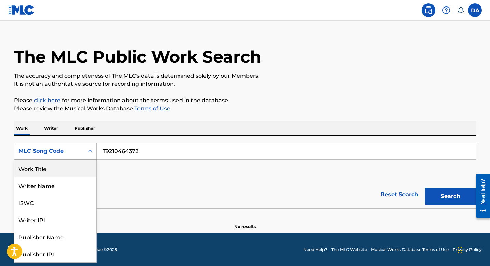
click at [65, 175] on div "Work Title" at bounding box center [55, 168] width 82 height 17
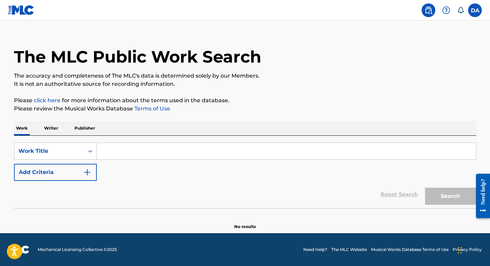
click at [136, 146] on input "Search Form" at bounding box center [287, 151] width 380 height 16
paste input "ALONG CAME A SPIDER"
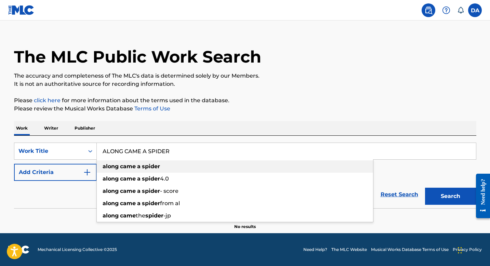
click at [128, 170] on div "along came a spider" at bounding box center [235, 166] width 277 height 12
type input "along came a spider"
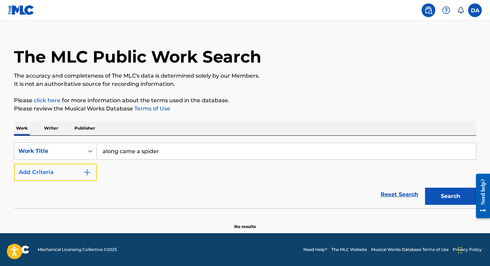
click at [91, 171] on img "Search Form" at bounding box center [87, 172] width 8 height 8
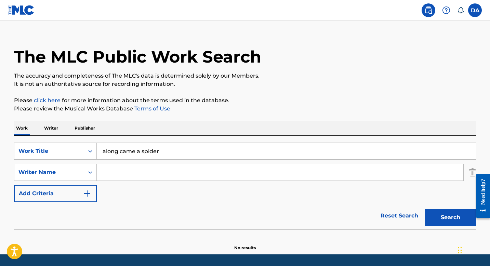
click at [119, 176] on input "Search Form" at bounding box center [280, 172] width 367 height 16
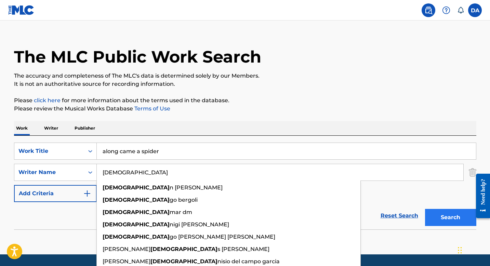
type input "dio"
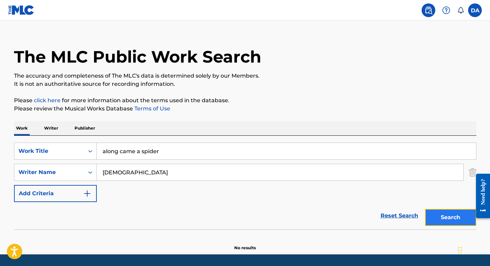
click at [443, 218] on button "Search" at bounding box center [450, 217] width 51 height 17
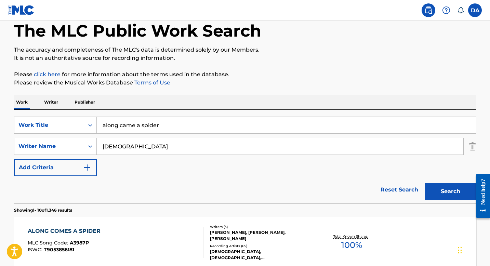
scroll to position [56, 0]
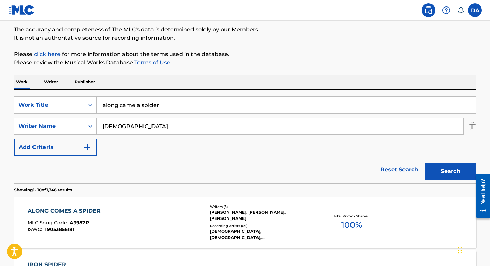
click at [90, 209] on div "ALONG COMES A SPIDER" at bounding box center [66, 211] width 76 height 8
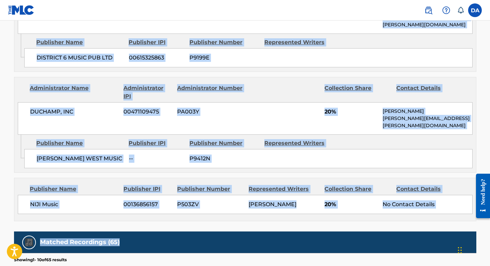
scroll to position [493, 0]
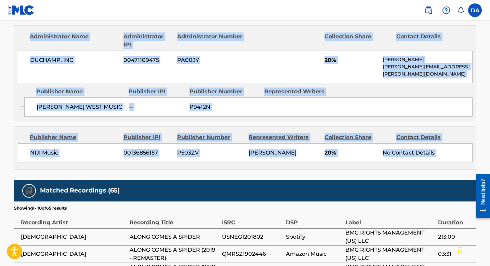
drag, startPoint x: 16, startPoint y: 97, endPoint x: 387, endPoint y: 170, distance: 377.8
click at [100, 114] on div "Publishers (4) Total shares: 100 % Publisher Name Publisher IPI Publisher Numbe…" at bounding box center [245, 5] width 463 height 329
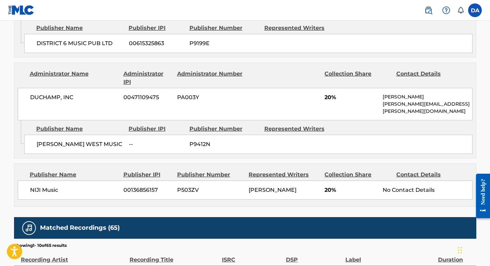
scroll to position [448, 0]
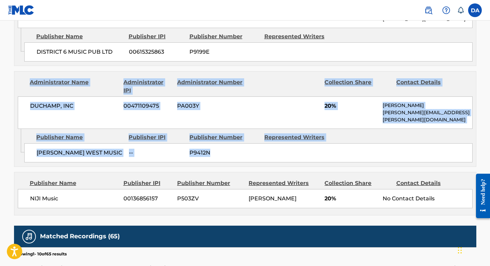
drag, startPoint x: 20, startPoint y: 78, endPoint x: 310, endPoint y: 141, distance: 296.9
click at [310, 141] on div "Administrator Name Administrator IPI Administrator Number Collection Share Cont…" at bounding box center [245, 119] width 463 height 96
click at [375, 133] on div "Publisher Name Publisher IPI Publisher Number Represented Writers" at bounding box center [248, 137] width 449 height 8
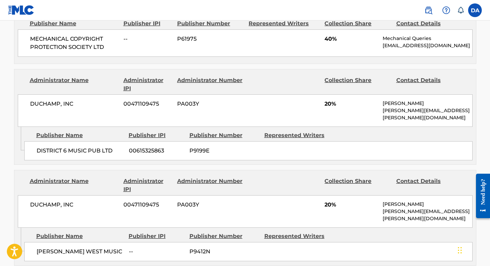
scroll to position [362, 0]
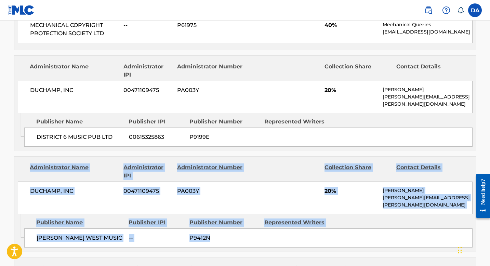
drag, startPoint x: 26, startPoint y: 167, endPoint x: 258, endPoint y: 234, distance: 242.0
click at [258, 234] on div "Administrator Name Administrator IPI Administrator Number Collection Share Cont…" at bounding box center [245, 204] width 463 height 96
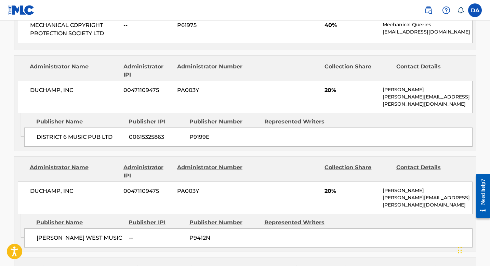
click at [317, 165] on div at bounding box center [284, 172] width 71 height 16
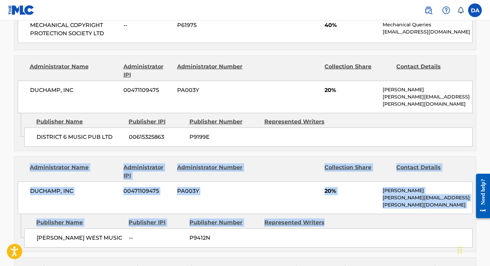
drag, startPoint x: 26, startPoint y: 165, endPoint x: 403, endPoint y: 214, distance: 380.6
click at [403, 214] on div "Administrator Name Administrator IPI Administrator Number Collection Share Cont…" at bounding box center [245, 204] width 463 height 96
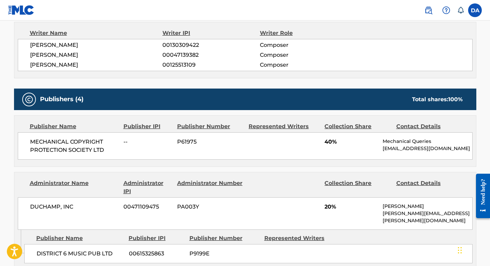
scroll to position [245, 0]
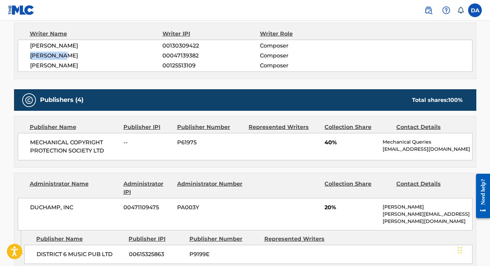
drag, startPoint x: 26, startPoint y: 58, endPoint x: 73, endPoint y: 58, distance: 47.2
click at [73, 58] on div "RONNIE DIO 00130309422 Composer JAMES BAIN 00047139382 Composer DOUGLAS LAYNG A…" at bounding box center [245, 56] width 455 height 32
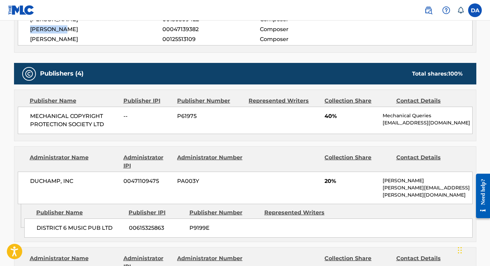
scroll to position [273, 0]
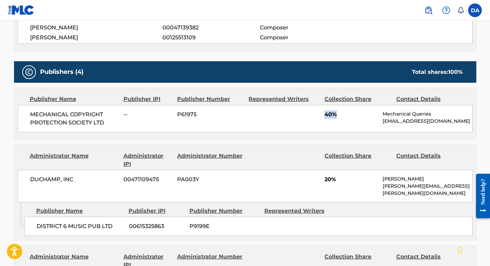
drag, startPoint x: 321, startPoint y: 114, endPoint x: 346, endPoint y: 115, distance: 25.0
click at [346, 115] on div "MECHANICAL COPYRIGHT PROTECTION SOCIETY LTD -- P61975 40% Mechanical Queries me…" at bounding box center [245, 118] width 455 height 27
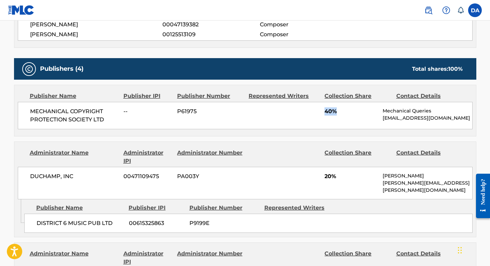
scroll to position [262, 0]
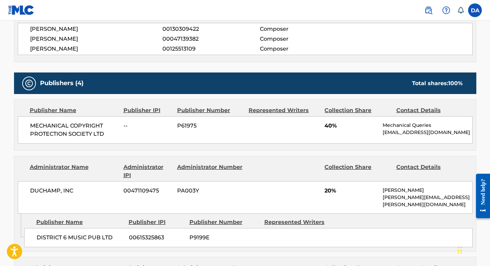
click at [307, 133] on div "MECHANICAL COPYRIGHT PROTECTION SOCIETY LTD -- P61975 40% Mechanical Queries me…" at bounding box center [245, 129] width 455 height 27
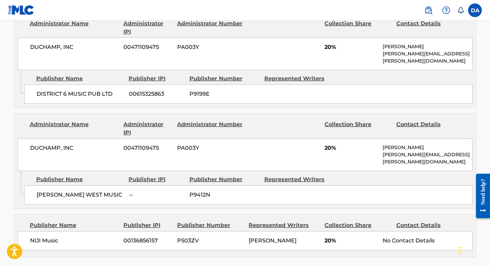
scroll to position [410, 0]
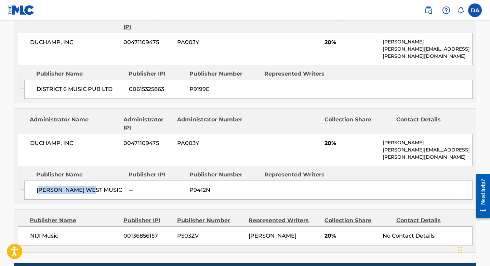
drag, startPoint x: 38, startPoint y: 180, endPoint x: 104, endPoint y: 183, distance: 66.1
click at [104, 183] on div "LAYNG WEST MUSIC -- P9412N" at bounding box center [248, 190] width 449 height 19
drag, startPoint x: 317, startPoint y: 139, endPoint x: 346, endPoint y: 138, distance: 29.4
click at [346, 138] on div "DUCHAMP, INC 00471109475 PA003Y 20% Erik Gilbert erik@duchamp.tv" at bounding box center [245, 150] width 455 height 33
click at [346, 139] on span "20%" at bounding box center [351, 143] width 53 height 8
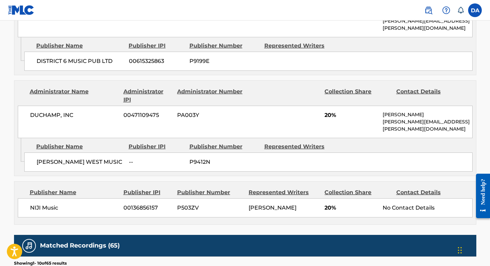
scroll to position [430, 0]
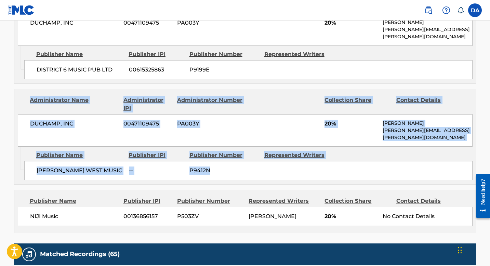
drag, startPoint x: 31, startPoint y: 98, endPoint x: 372, endPoint y: 160, distance: 346.8
click at [372, 160] on div "Administrator Name Administrator IPI Administrator Number Collection Share Cont…" at bounding box center [245, 137] width 463 height 96
click at [372, 161] on div "LAYNG WEST MUSIC -- P9412N" at bounding box center [248, 170] width 449 height 19
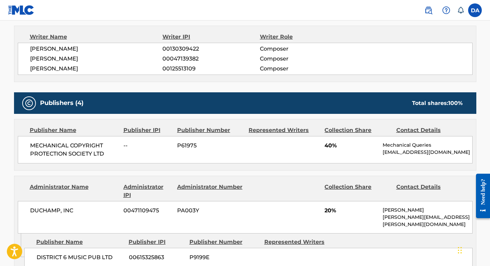
scroll to position [0, 0]
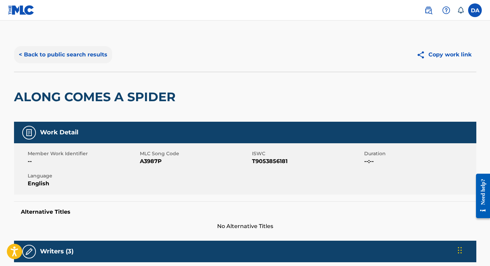
click at [21, 55] on button "< Back to public search results" at bounding box center [63, 54] width 98 height 17
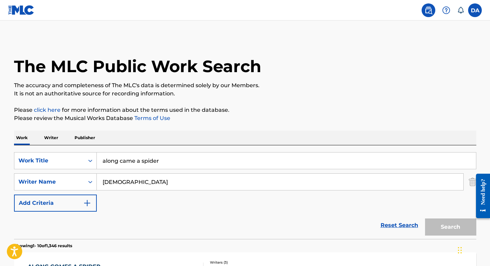
scroll to position [56, 0]
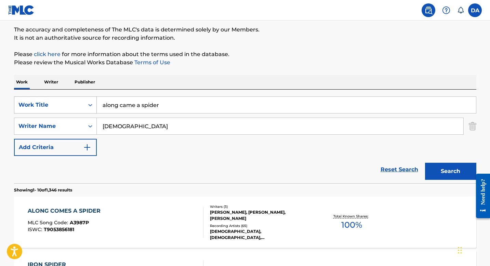
drag, startPoint x: 175, startPoint y: 107, endPoint x: 85, endPoint y: 105, distance: 89.7
click at [85, 105] on div "SearchWithCriteriacaaeeb62-49d5-4a47-9282-ab1499c03da9 Work Title along came a …" at bounding box center [245, 105] width 463 height 17
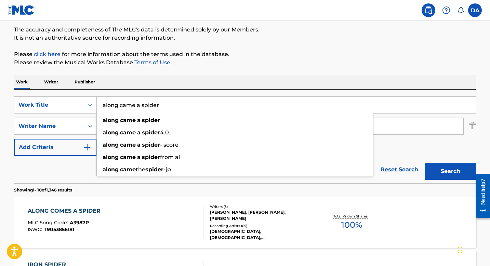
paste input "BAD NEIGHBORHOOD"
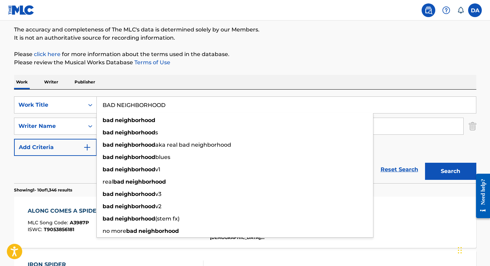
type input "BAD NEIGHBORHOOD"
click at [64, 176] on div "Reset Search Search" at bounding box center [245, 169] width 463 height 27
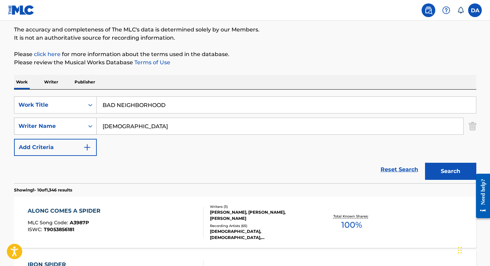
click at [88, 127] on icon "Search Form" at bounding box center [90, 126] width 7 height 7
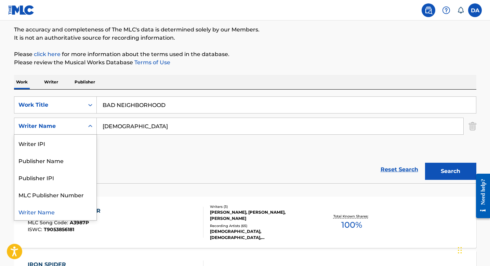
click at [127, 142] on div "SearchWithCriteriacaaeeb62-49d5-4a47-9282-ab1499c03da9 Work Title BAD NEIGHBORH…" at bounding box center [245, 127] width 463 height 60
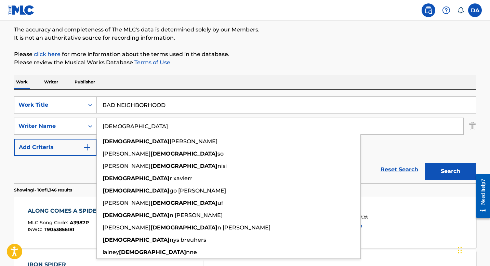
drag, startPoint x: 120, startPoint y: 126, endPoint x: 102, endPoint y: 125, distance: 18.5
click at [102, 125] on input "dio" at bounding box center [280, 126] width 367 height 16
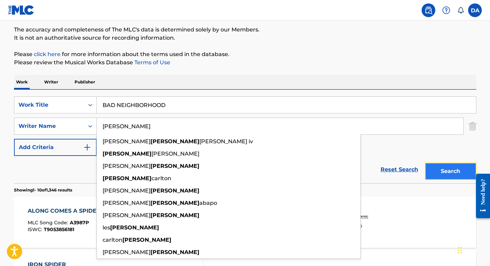
click at [457, 172] on button "Search" at bounding box center [450, 171] width 51 height 17
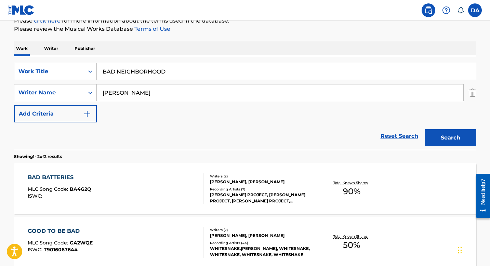
scroll to position [64, 0]
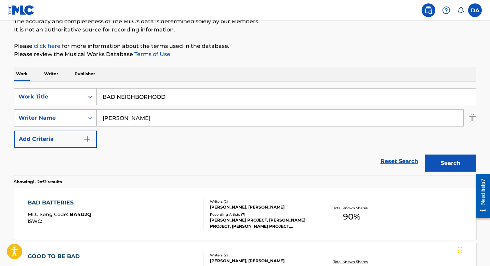
click at [51, 118] on div "Writer Name" at bounding box center [49, 118] width 62 height 8
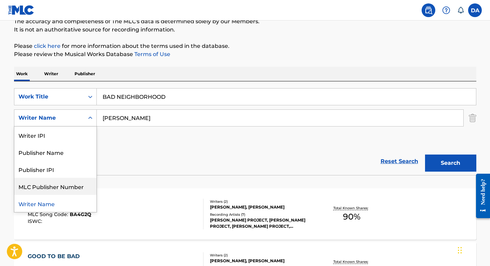
click at [135, 116] on input "aldrich" at bounding box center [280, 118] width 367 height 16
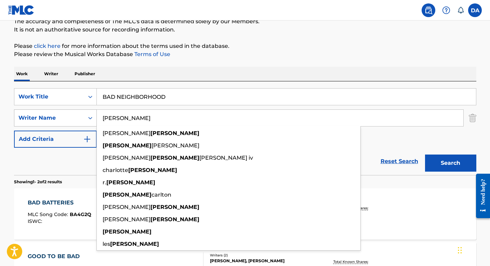
click at [73, 119] on div "Writer Name" at bounding box center [49, 118] width 62 height 8
drag, startPoint x: 144, startPoint y: 119, endPoint x: 102, endPoint y: 117, distance: 42.2
click at [102, 117] on input "aldrich" at bounding box center [280, 118] width 367 height 16
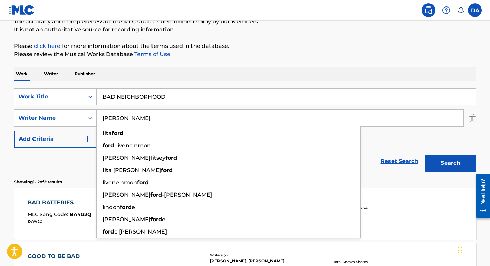
type input "ford lita"
click at [425, 155] on button "Search" at bounding box center [450, 163] width 51 height 17
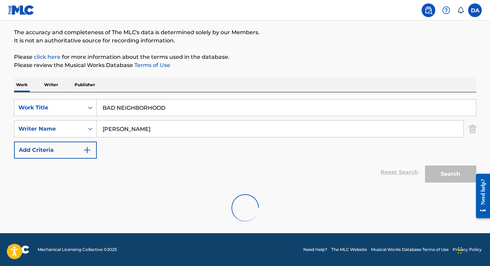
scroll to position [53, 0]
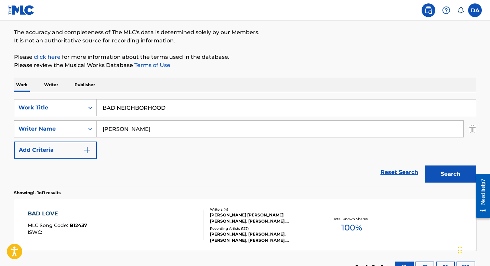
click at [112, 210] on div "BAD LOVE MLC Song Code : B12437 ISWC :" at bounding box center [116, 225] width 176 height 31
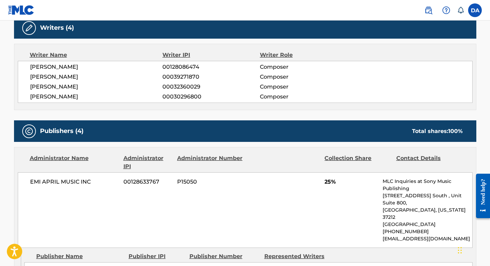
scroll to position [246, 0]
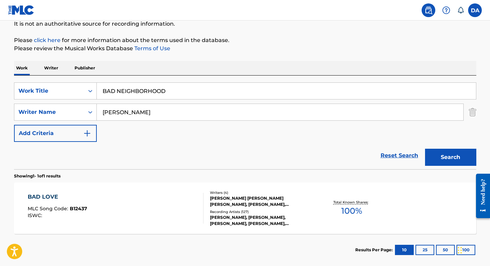
scroll to position [67, 0]
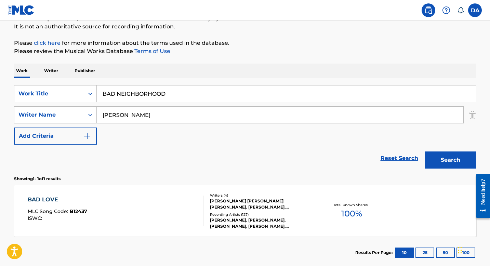
click at [141, 117] on input "ford lita" at bounding box center [280, 115] width 367 height 16
click at [52, 113] on div "Writer Name" at bounding box center [49, 115] width 62 height 8
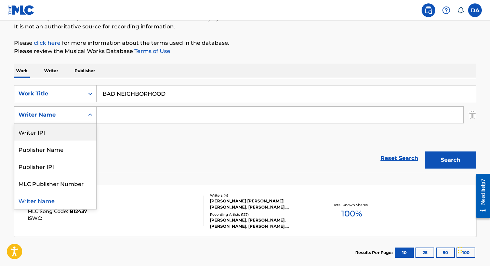
click at [75, 134] on div "Writer IPI" at bounding box center [55, 132] width 82 height 17
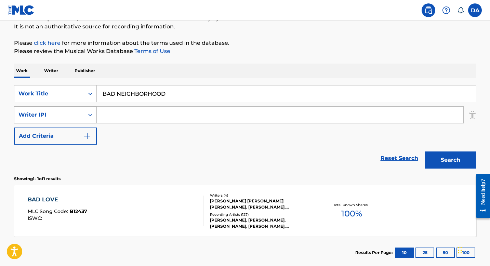
click at [41, 111] on div "Writer IPI" at bounding box center [49, 115] width 62 height 8
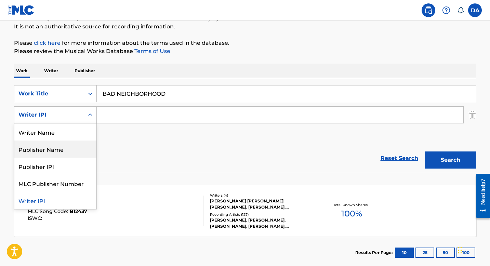
click at [59, 152] on div "Publisher Name" at bounding box center [55, 149] width 82 height 17
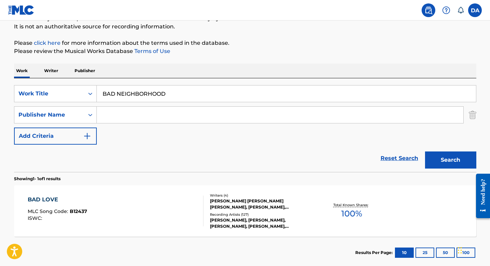
click at [123, 117] on input "Search Form" at bounding box center [280, 115] width 367 height 16
click at [136, 120] on input "Search Form" at bounding box center [280, 115] width 367 height 16
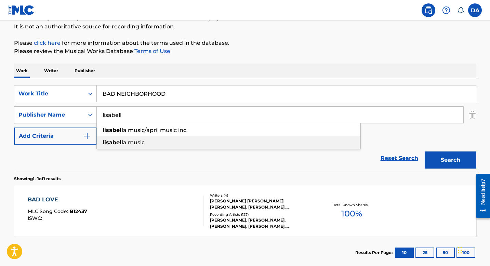
click at [142, 144] on span "a music" at bounding box center [134, 142] width 22 height 7
type input "lisabella music"
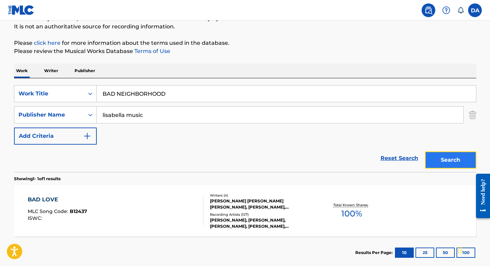
click at [452, 163] on button "Search" at bounding box center [450, 160] width 51 height 17
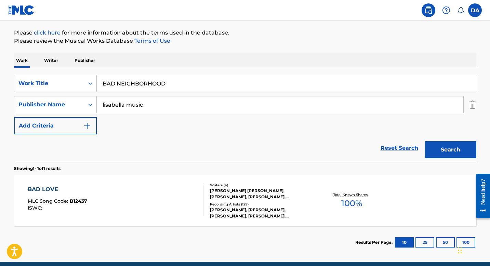
scroll to position [79, 0]
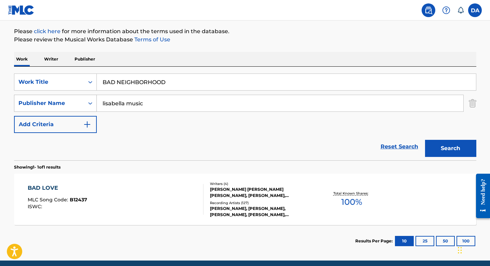
click at [50, 105] on div "Publisher Name" at bounding box center [49, 103] width 62 height 8
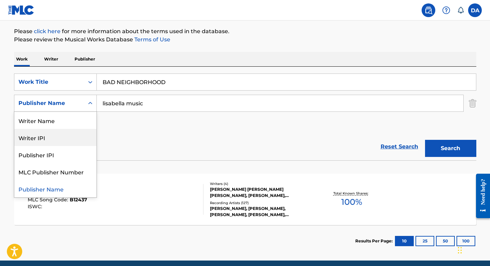
click at [51, 140] on div "Writer IPI" at bounding box center [55, 137] width 82 height 17
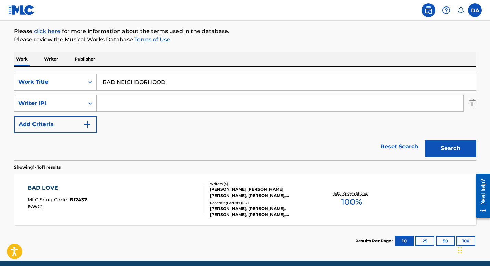
click at [63, 109] on div "Writer IPI" at bounding box center [49, 103] width 70 height 13
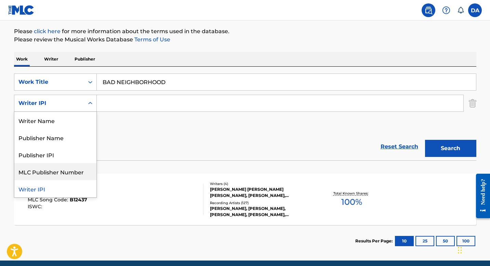
click at [74, 170] on div "MLC Publisher Number" at bounding box center [55, 171] width 82 height 17
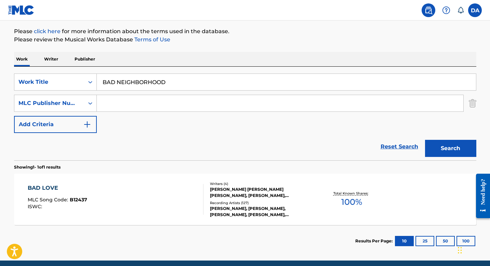
click at [128, 90] on input "BAD NEIGHBORHOOD" at bounding box center [287, 82] width 380 height 16
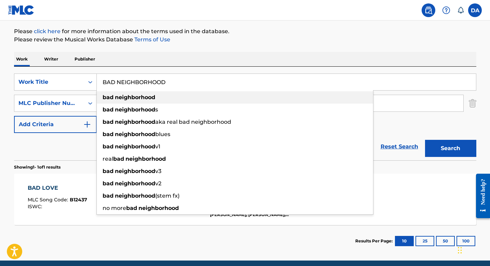
click at [127, 99] on strong "neighborhood" at bounding box center [135, 97] width 40 height 7
type input "bad neighborhood"
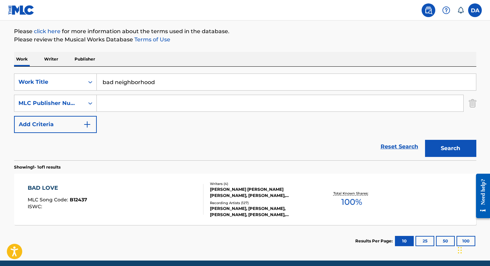
click at [182, 105] on input "Search Form" at bounding box center [280, 103] width 367 height 16
paste input "884228371"
type input "884228371"
click at [449, 149] on button "Search" at bounding box center [450, 148] width 51 height 17
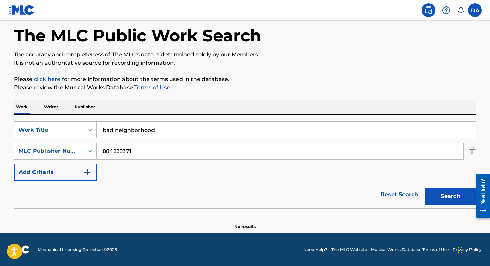
scroll to position [31, 0]
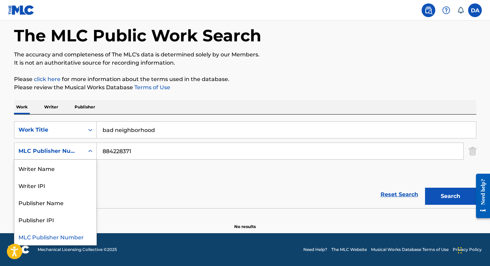
click at [88, 152] on icon "Search Form" at bounding box center [90, 151] width 7 height 7
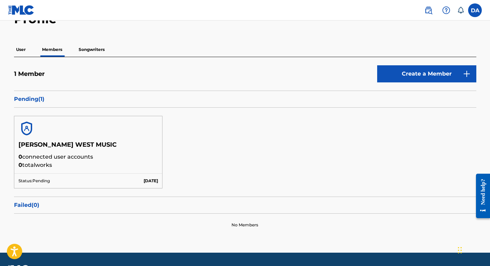
scroll to position [61, 0]
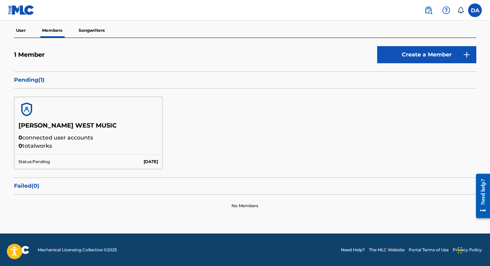
click at [62, 114] on div at bounding box center [88, 109] width 148 height 25
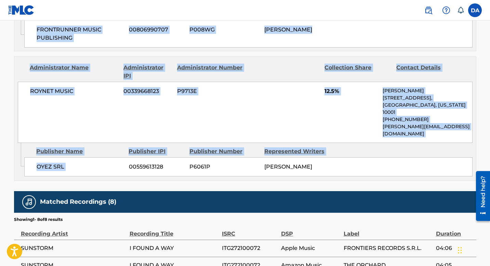
scroll to position [518, 0]
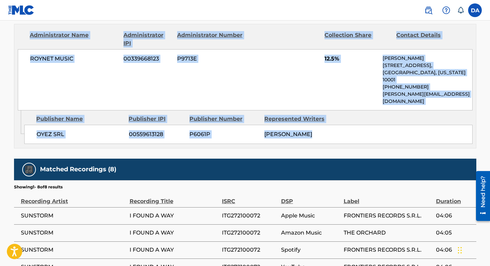
drag, startPoint x: 13, startPoint y: 54, endPoint x: 184, endPoint y: 127, distance: 186.0
copy div "I FOUND A WAY Work Detail Member Work Identifier -- MLC Song Code IH0VQL ISWC T…"
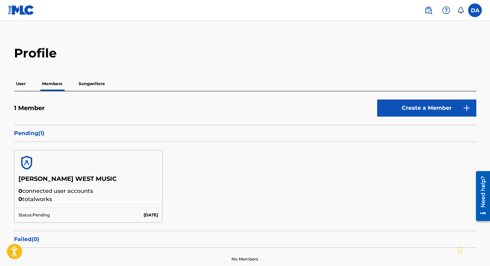
scroll to position [61, 0]
